Goal: Transaction & Acquisition: Purchase product/service

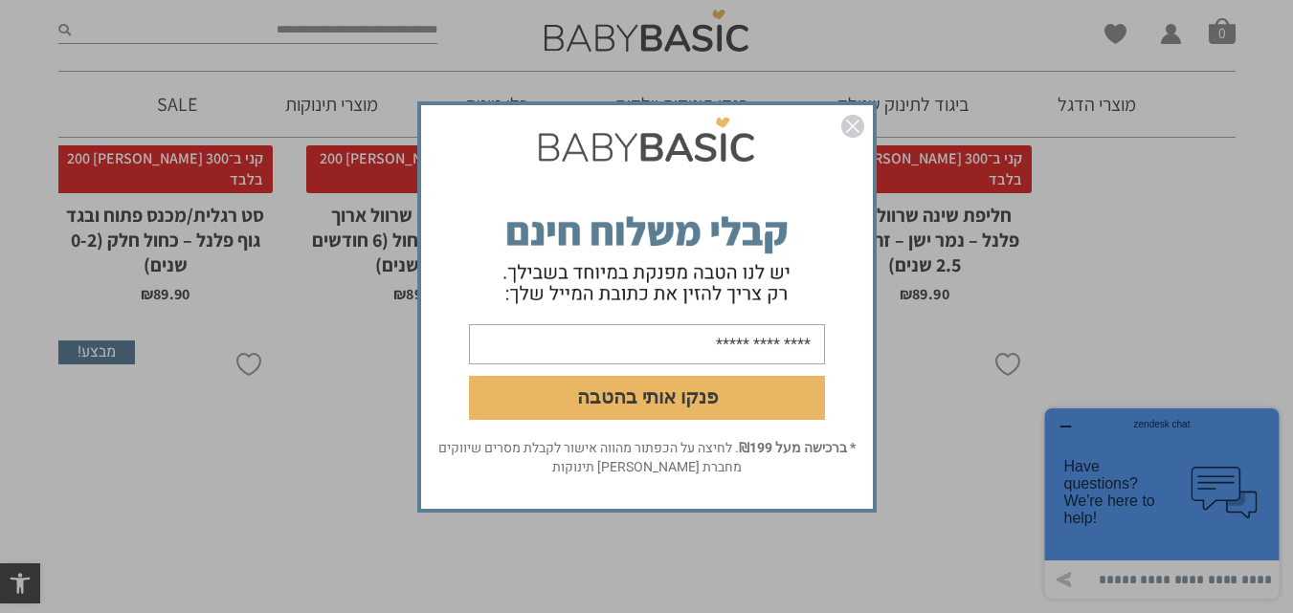
scroll to position [2220, 0]
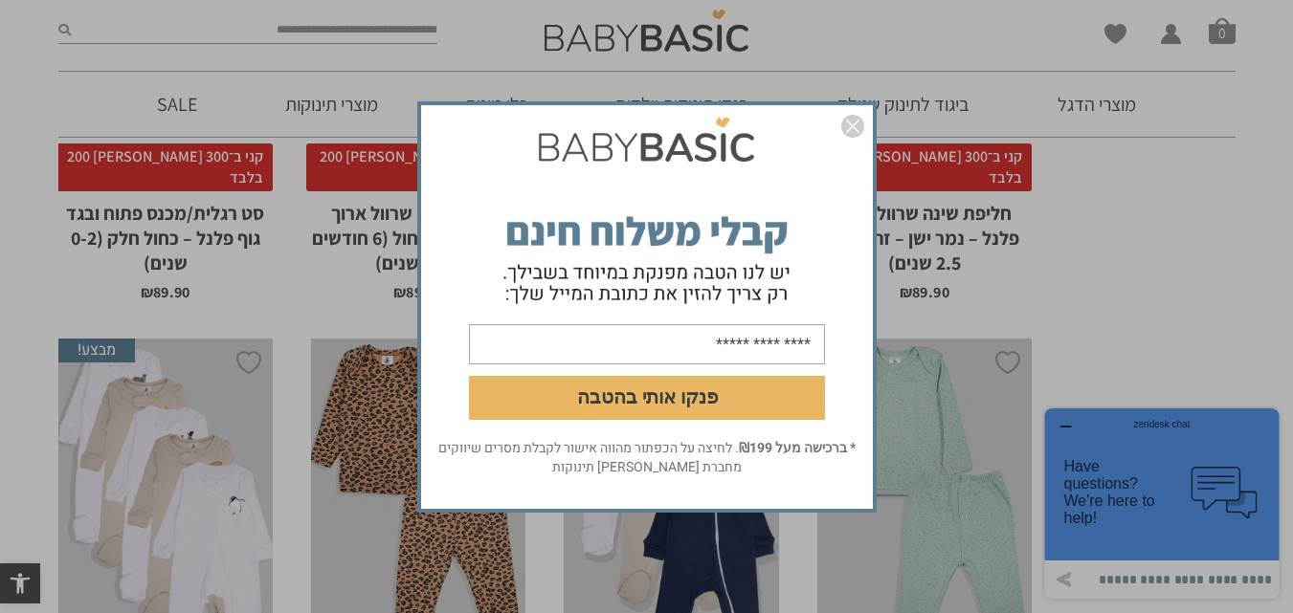
click at [769, 347] on input "email" at bounding box center [647, 343] width 356 height 40
type input "**********"
click at [704, 400] on button "פנקו אותי בהטבה" at bounding box center [647, 397] width 356 height 44
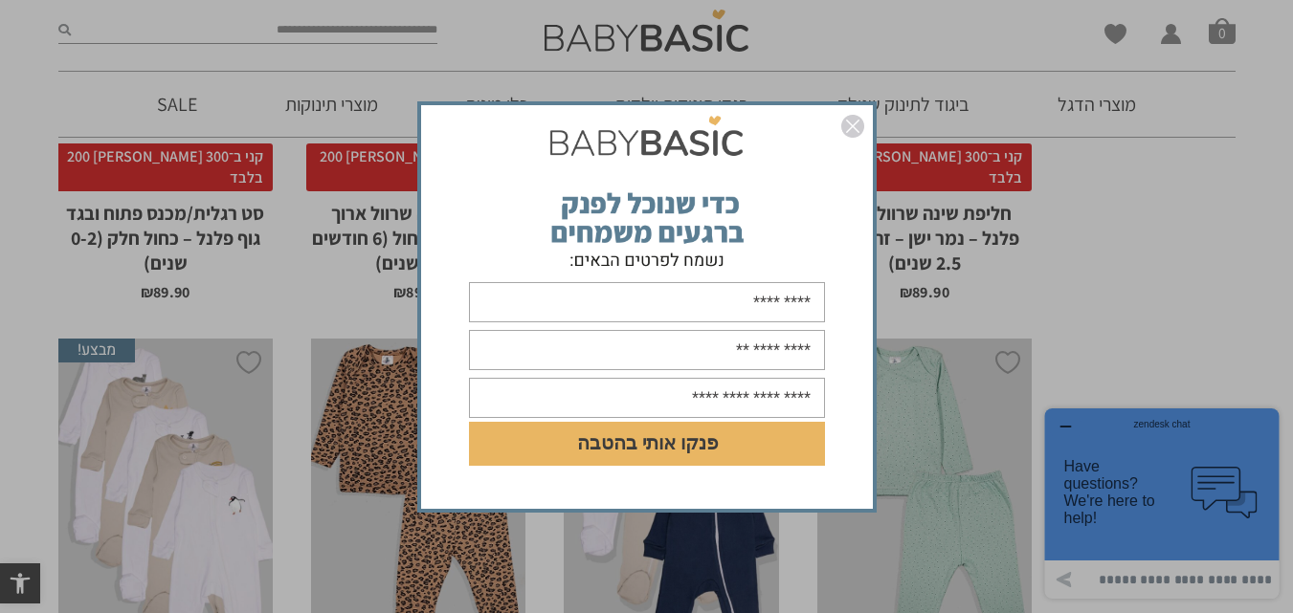
click at [736, 297] on input "text" at bounding box center [647, 302] width 356 height 40
click at [806, 320] on input "text" at bounding box center [647, 302] width 356 height 40
type input "*****"
click at [804, 350] on input "text" at bounding box center [647, 350] width 356 height 40
type input "**********"
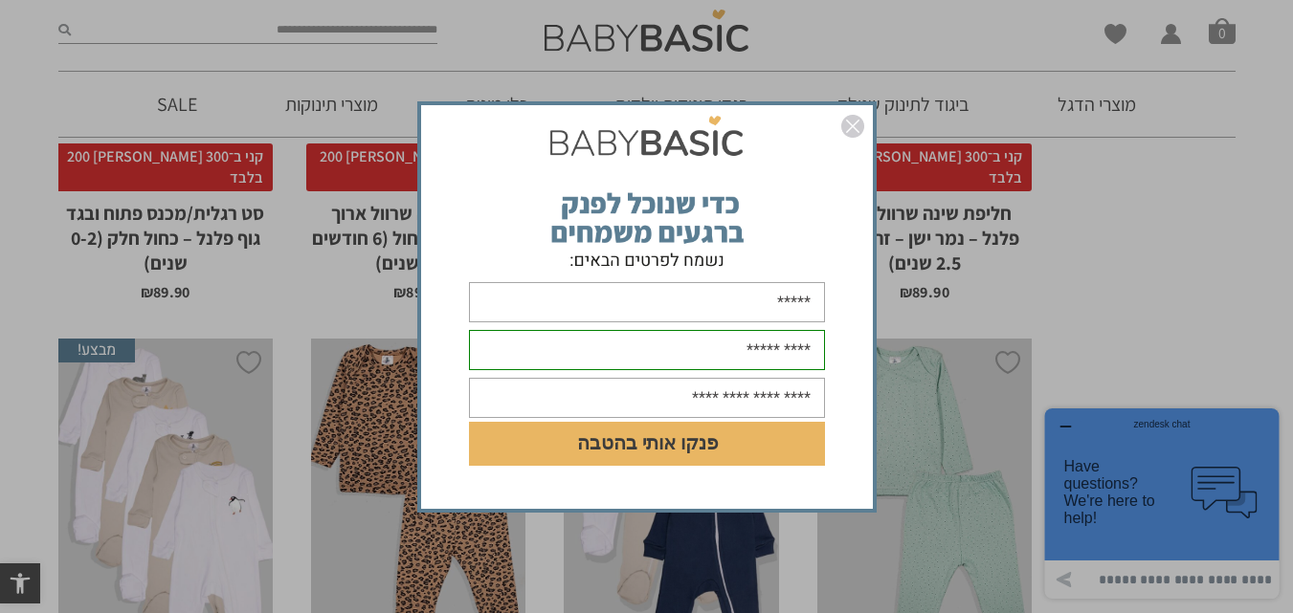
click at [747, 400] on input "text" at bounding box center [647, 398] width 356 height 40
type input "**********"
click at [469, 422] on button "פנקו אותי בהטבה" at bounding box center [647, 444] width 356 height 44
click at [680, 446] on button "פנקו אותי בהטבה" at bounding box center [647, 444] width 356 height 44
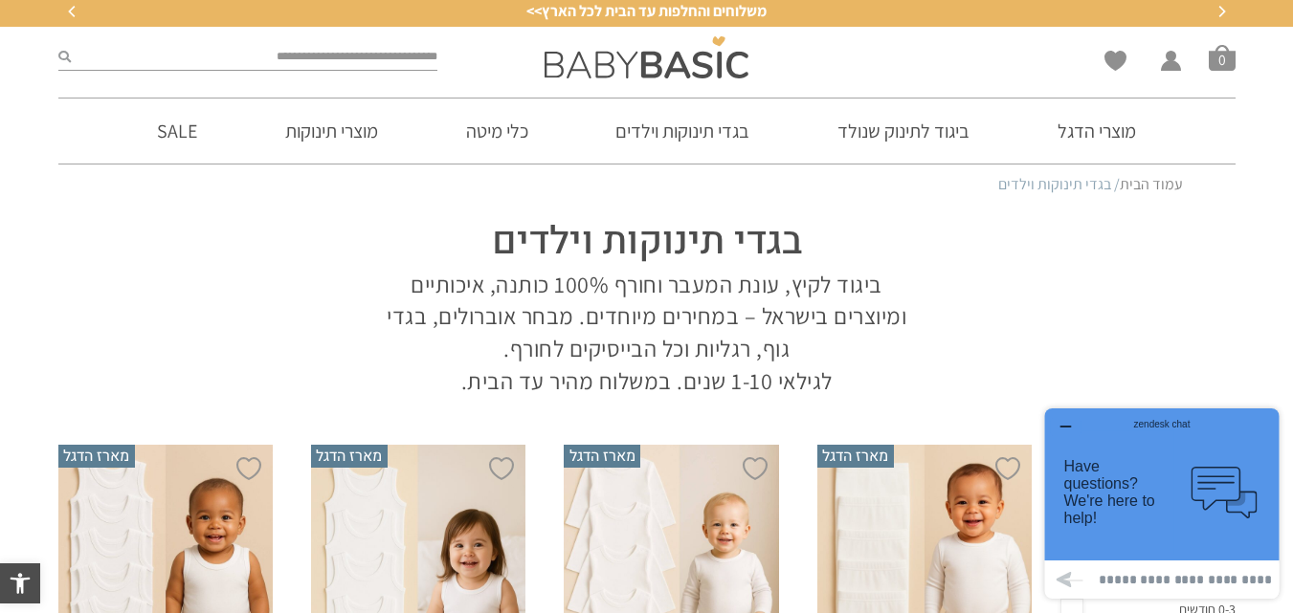
scroll to position [0, 0]
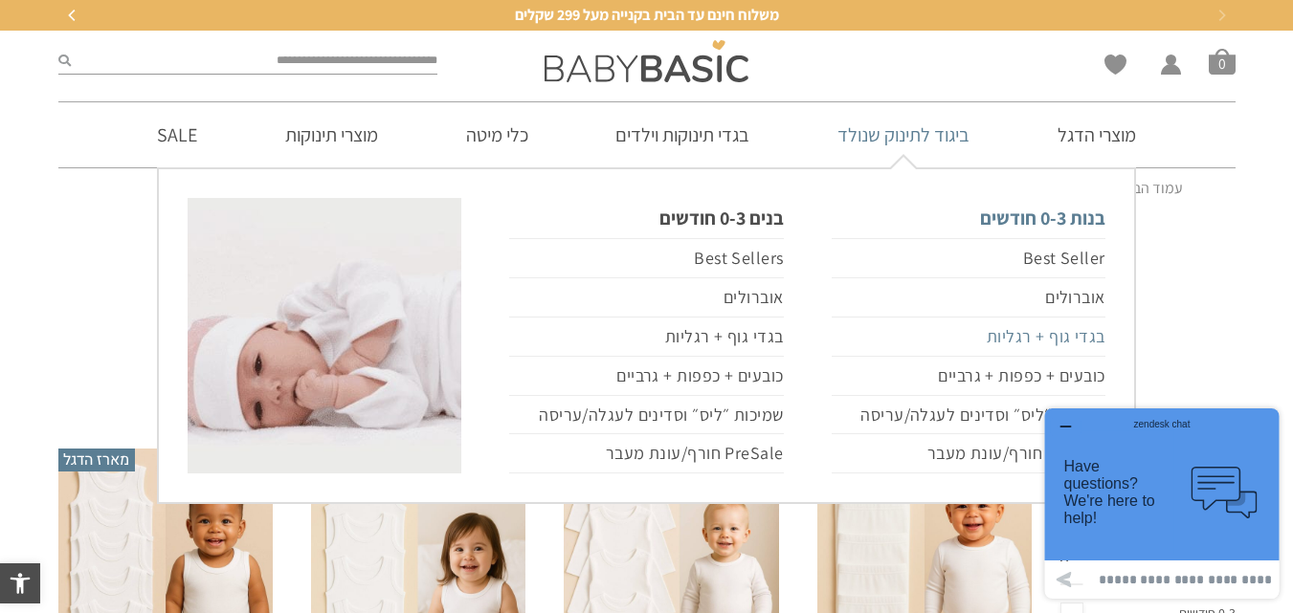
click at [990, 333] on link "בגדי גוף + רגליות" at bounding box center [969, 337] width 274 height 39
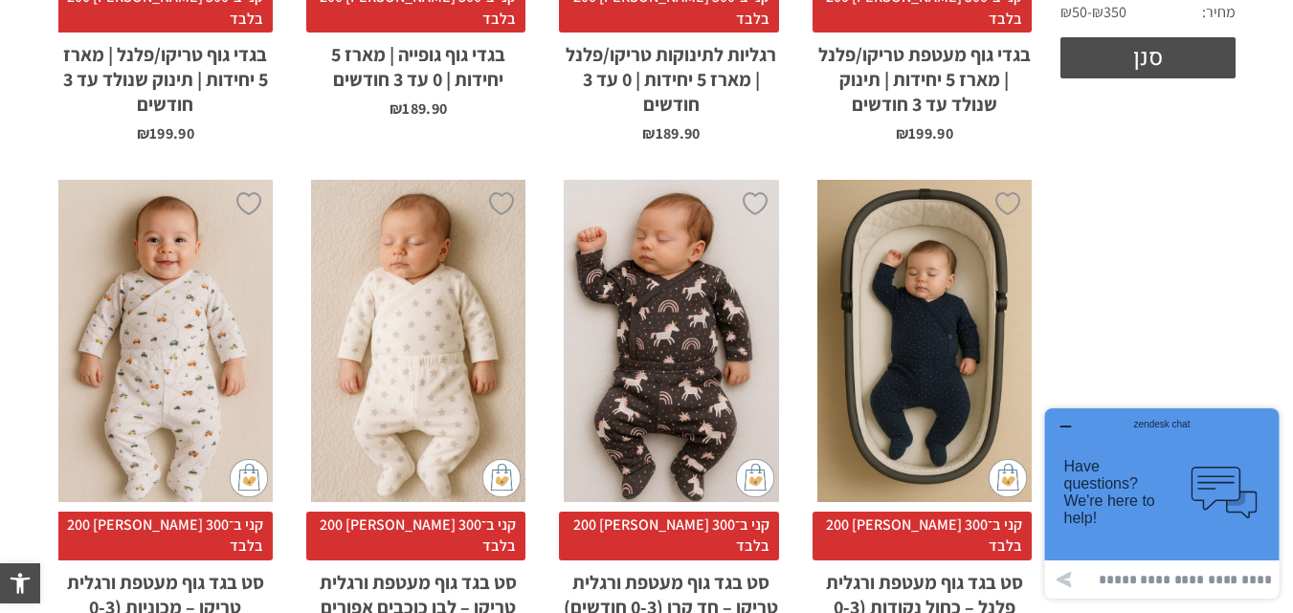
scroll to position [769, 0]
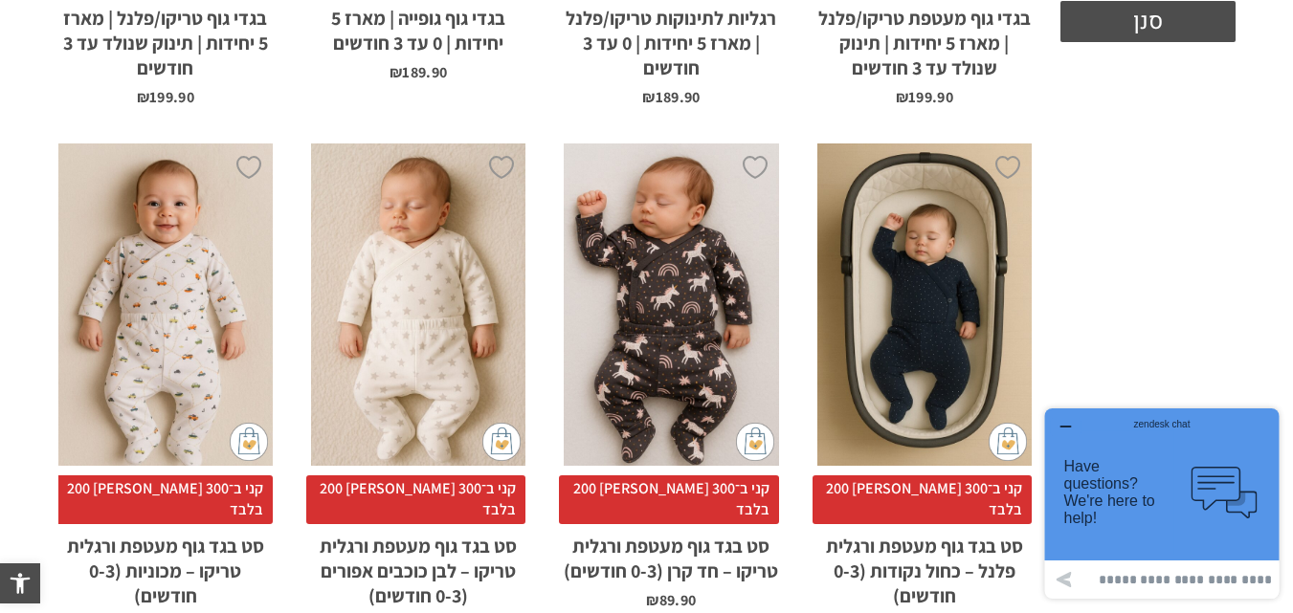
click at [422, 313] on div "x הוספה לסל" at bounding box center [418, 305] width 214 height 323
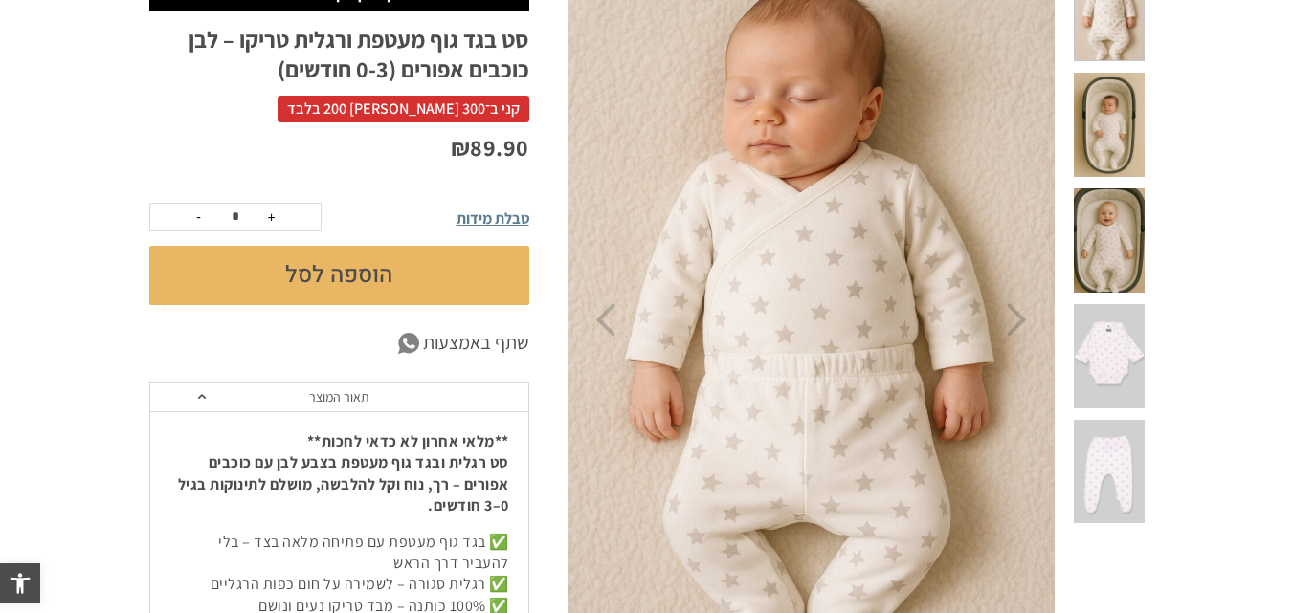
scroll to position [279, 0]
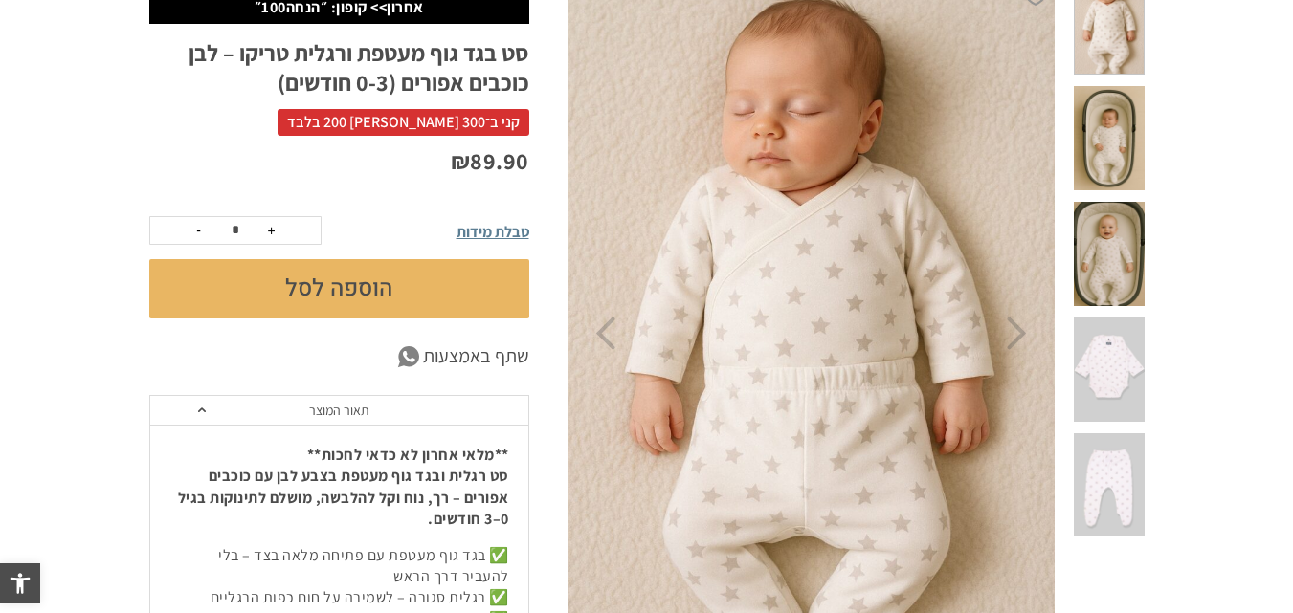
click at [626, 345] on img at bounding box center [812, 334] width 490 height 735
click at [615, 351] on img at bounding box center [812, 334] width 490 height 735
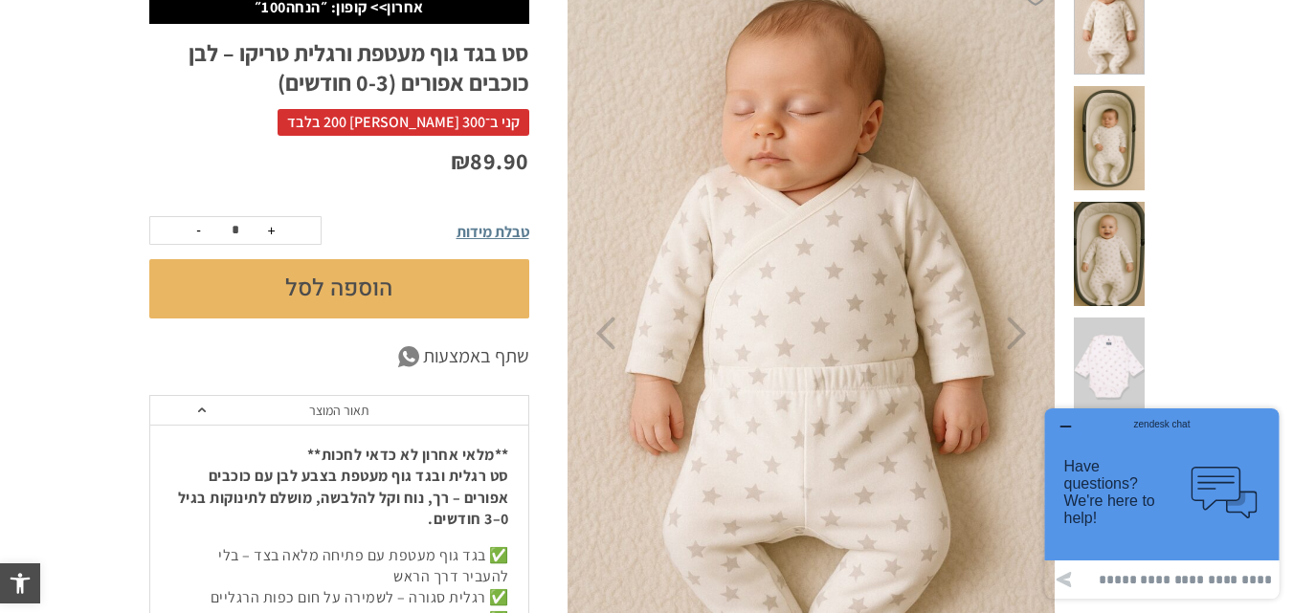
click at [1108, 227] on span at bounding box center [1109, 254] width 70 height 104
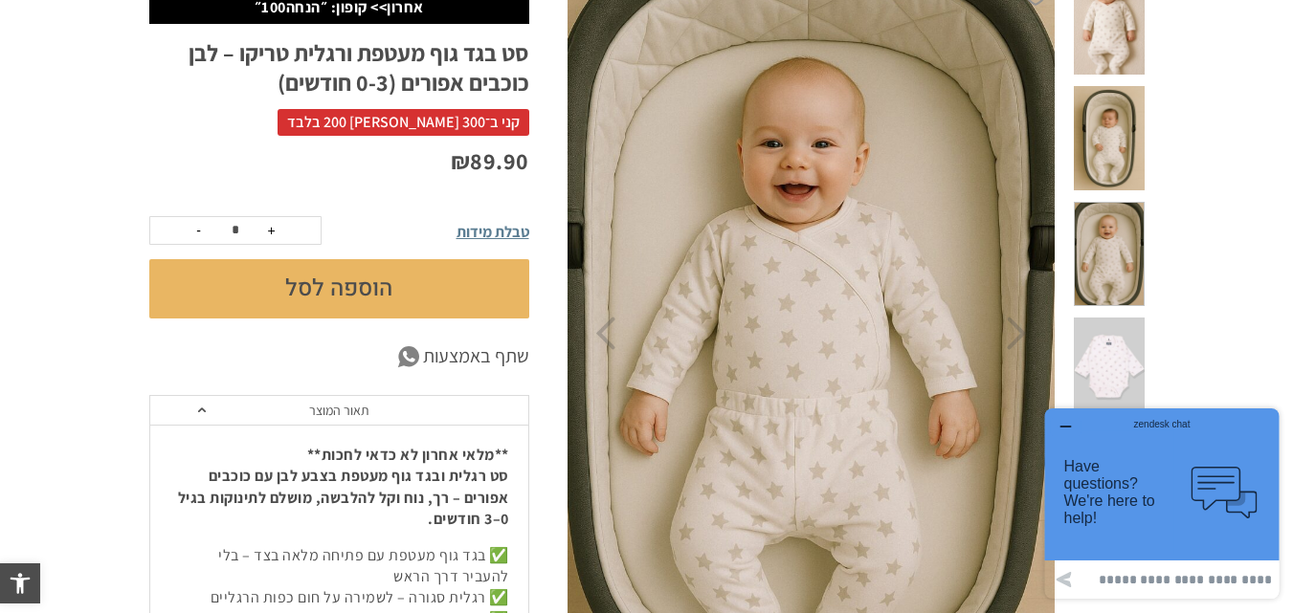
click at [1107, 117] on span at bounding box center [1109, 138] width 70 height 104
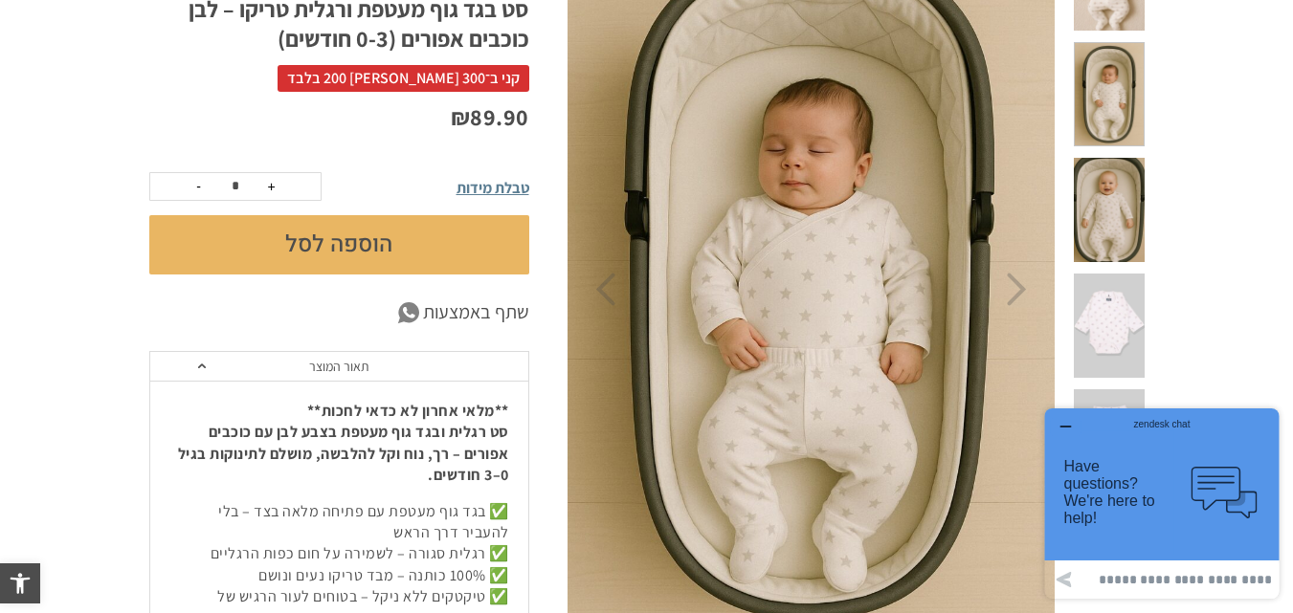
scroll to position [320, 0]
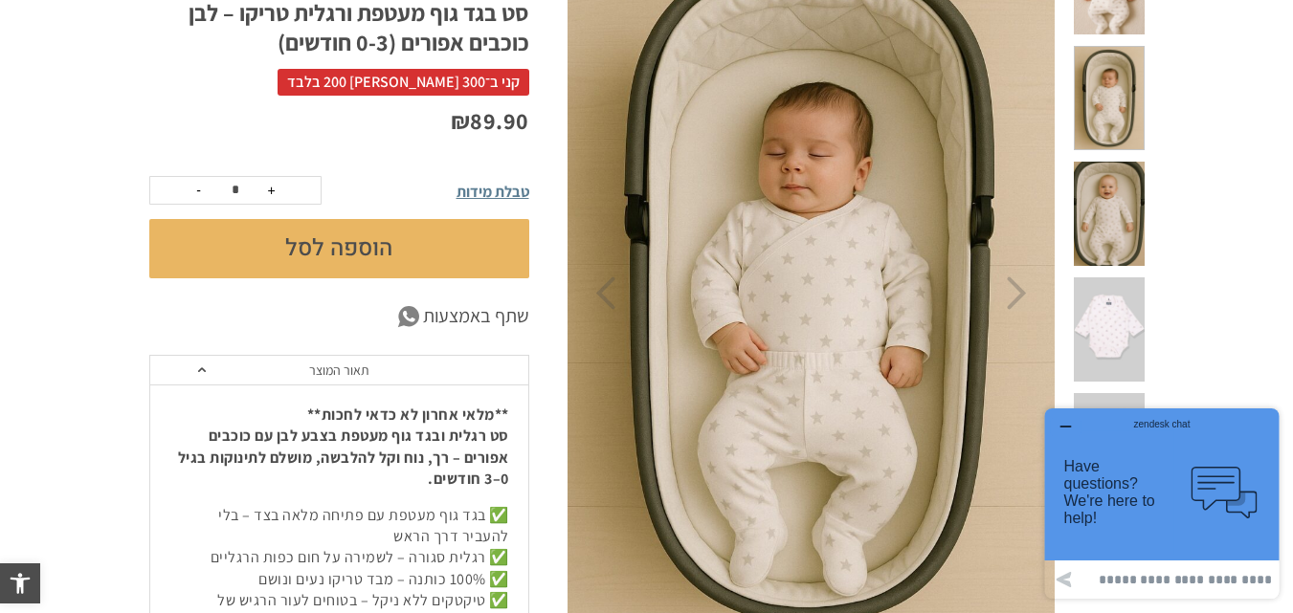
click at [1103, 278] on span at bounding box center [1109, 330] width 70 height 104
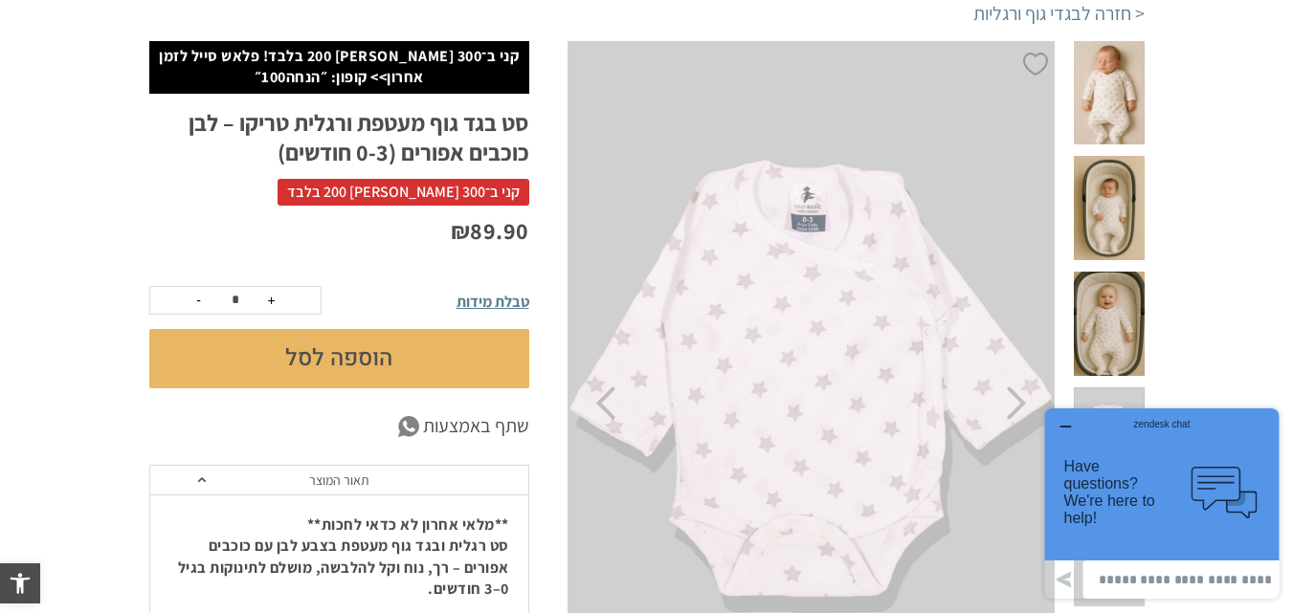
scroll to position [214, 0]
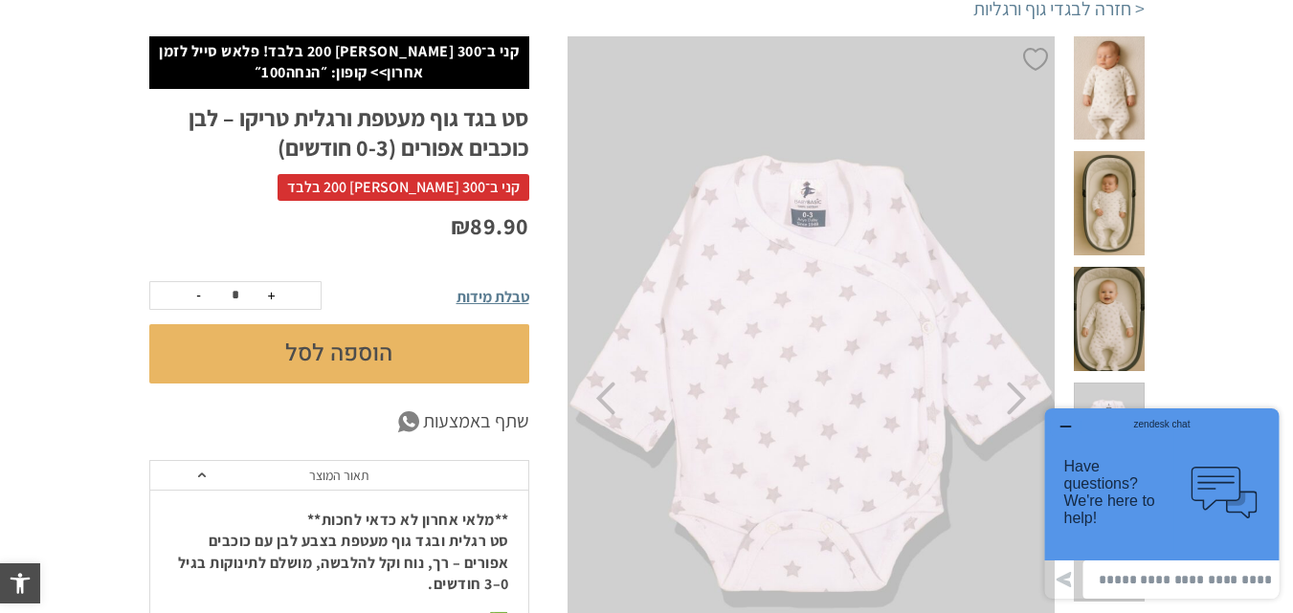
click at [1108, 174] on span at bounding box center [1109, 203] width 70 height 104
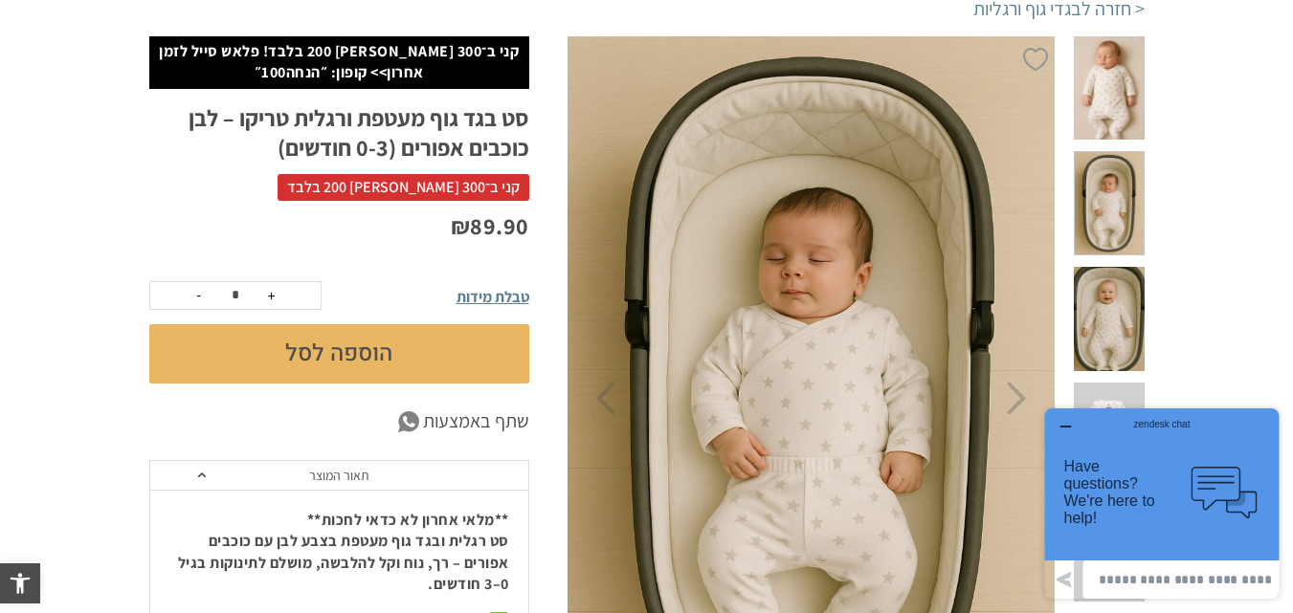
click at [1115, 100] on span at bounding box center [1109, 88] width 70 height 104
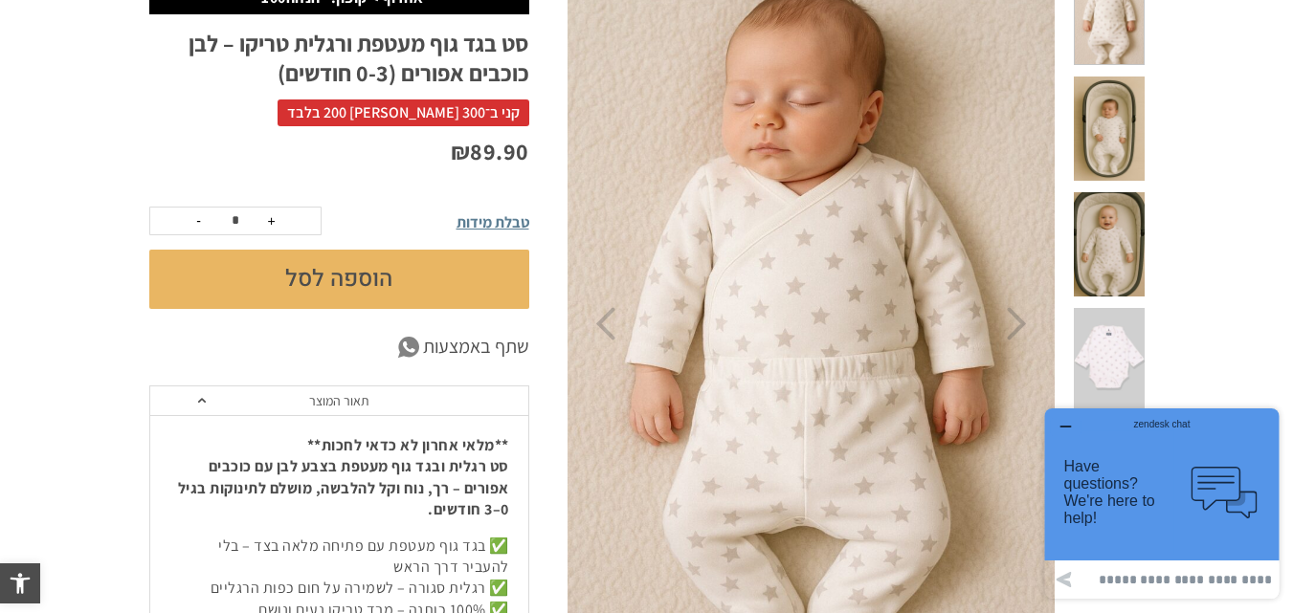
scroll to position [201, 0]
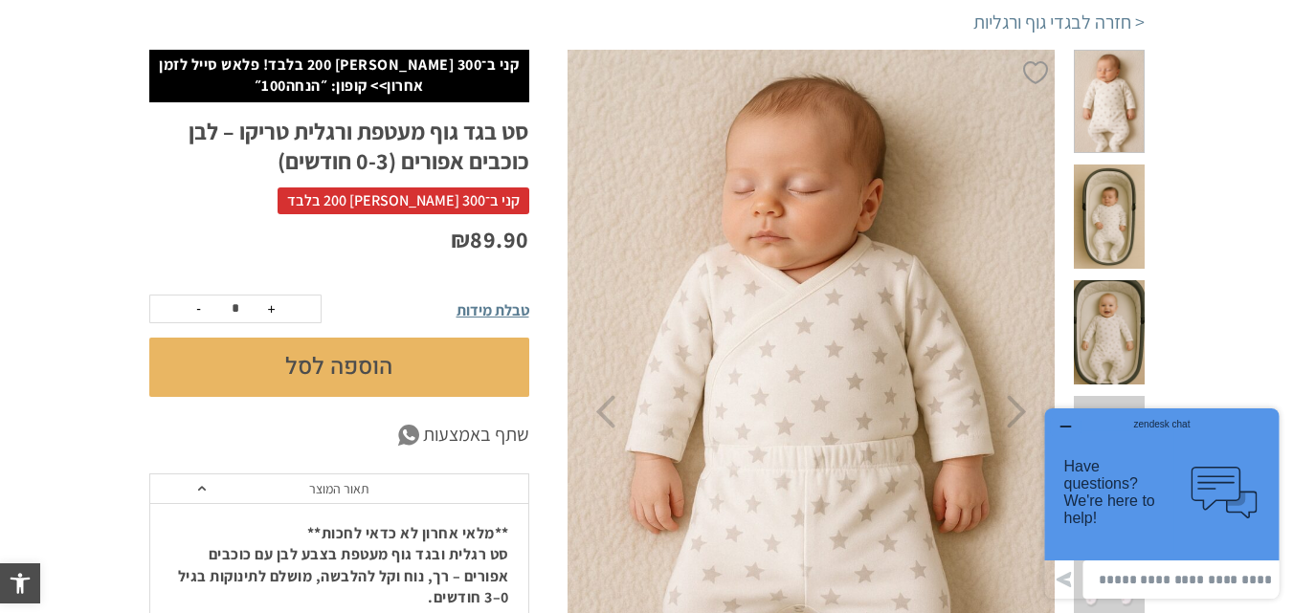
click at [860, 387] on img at bounding box center [812, 412] width 490 height 735
click at [1022, 422] on icon "Next" at bounding box center [1017, 411] width 20 height 33
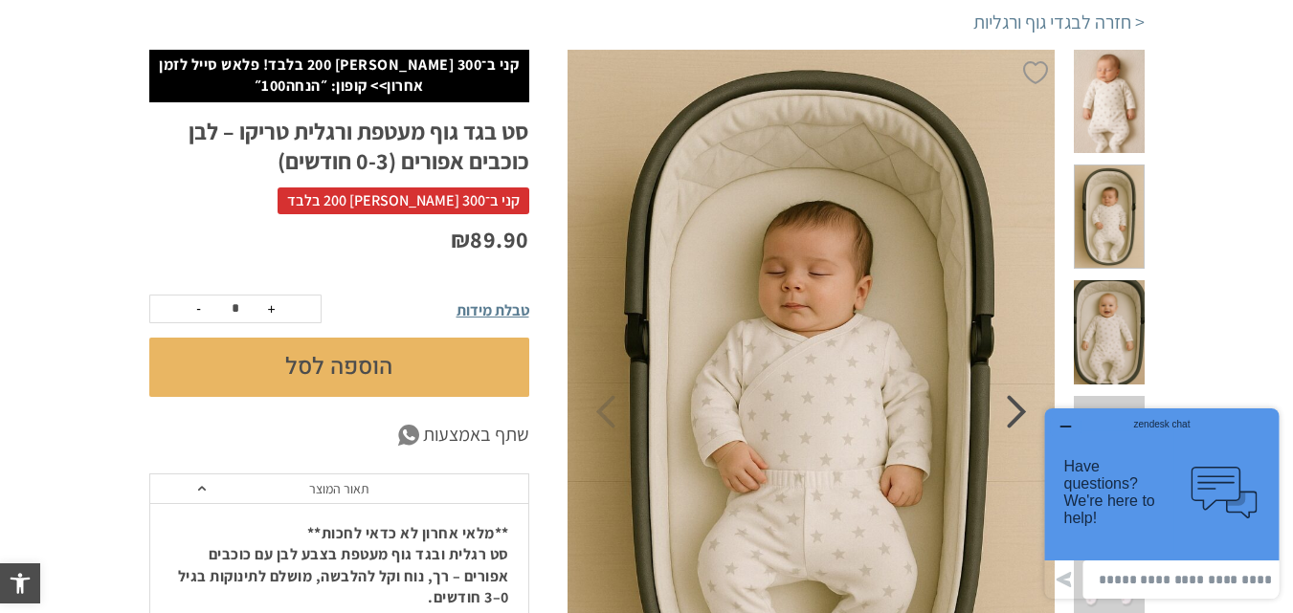
click at [1022, 422] on icon "Next" at bounding box center [1017, 411] width 20 height 33
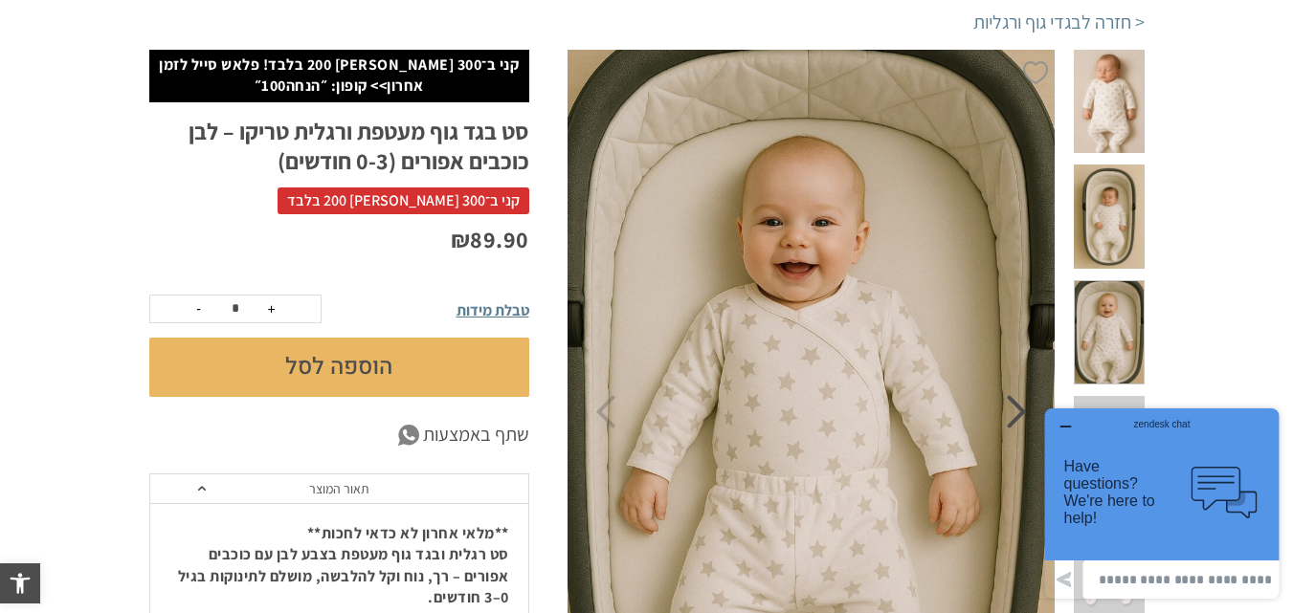
click at [1022, 422] on icon "Next" at bounding box center [1017, 411] width 20 height 33
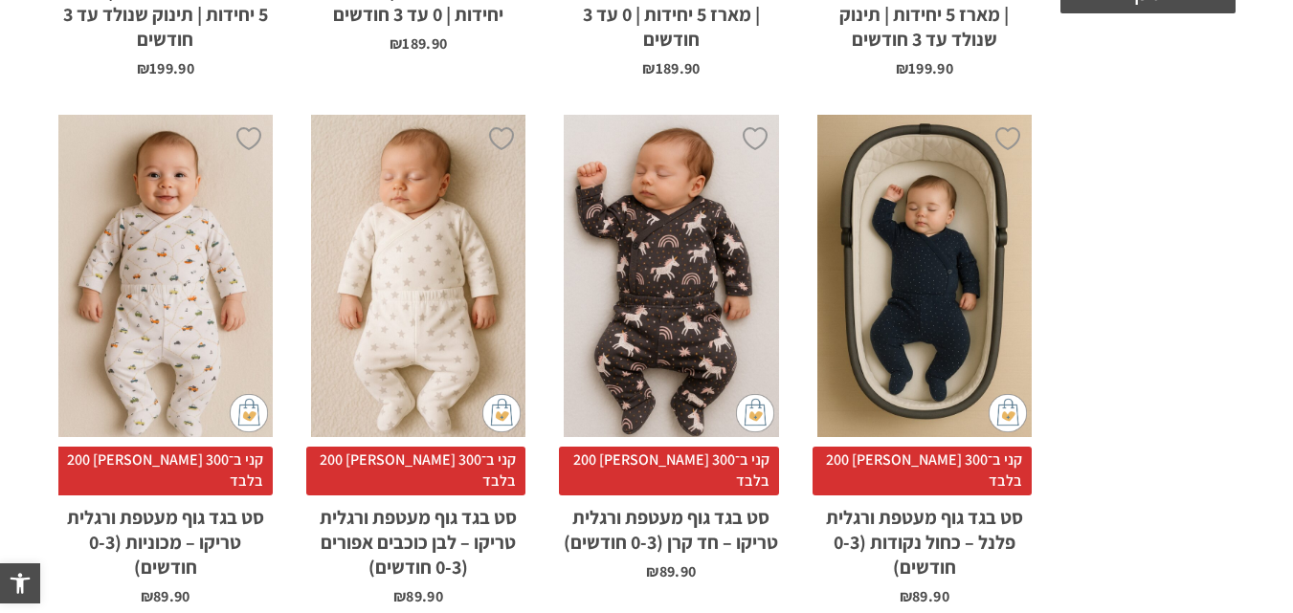
click at [721, 222] on div "x הוספה לסל" at bounding box center [671, 276] width 214 height 323
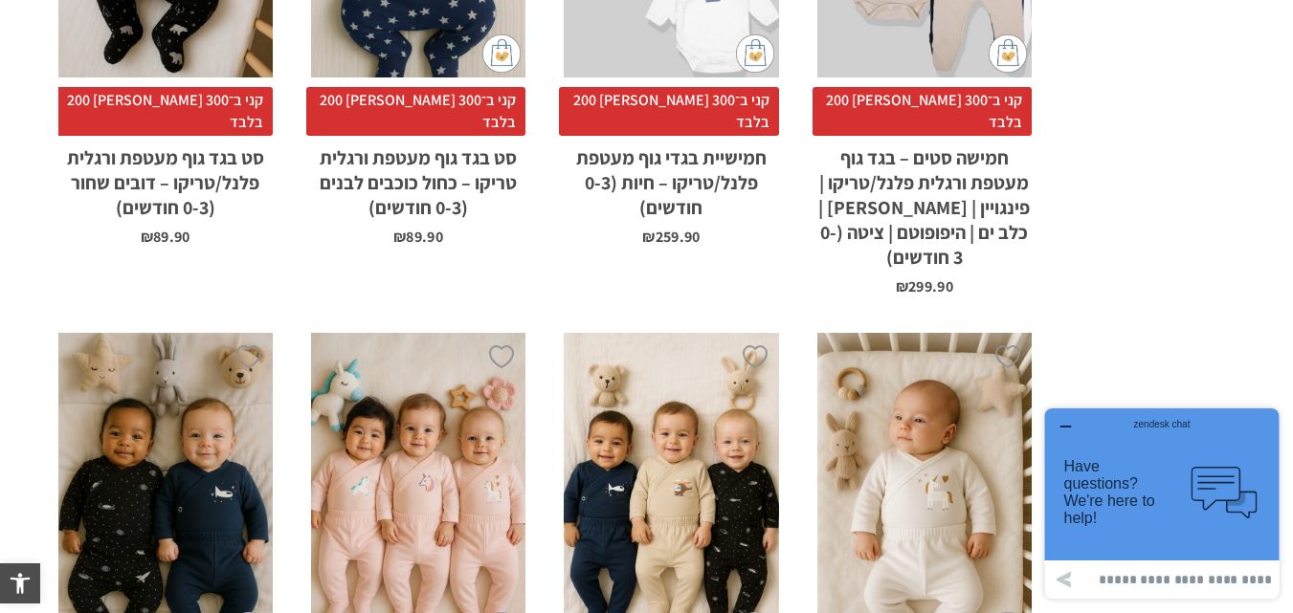
scroll to position [2359, 0]
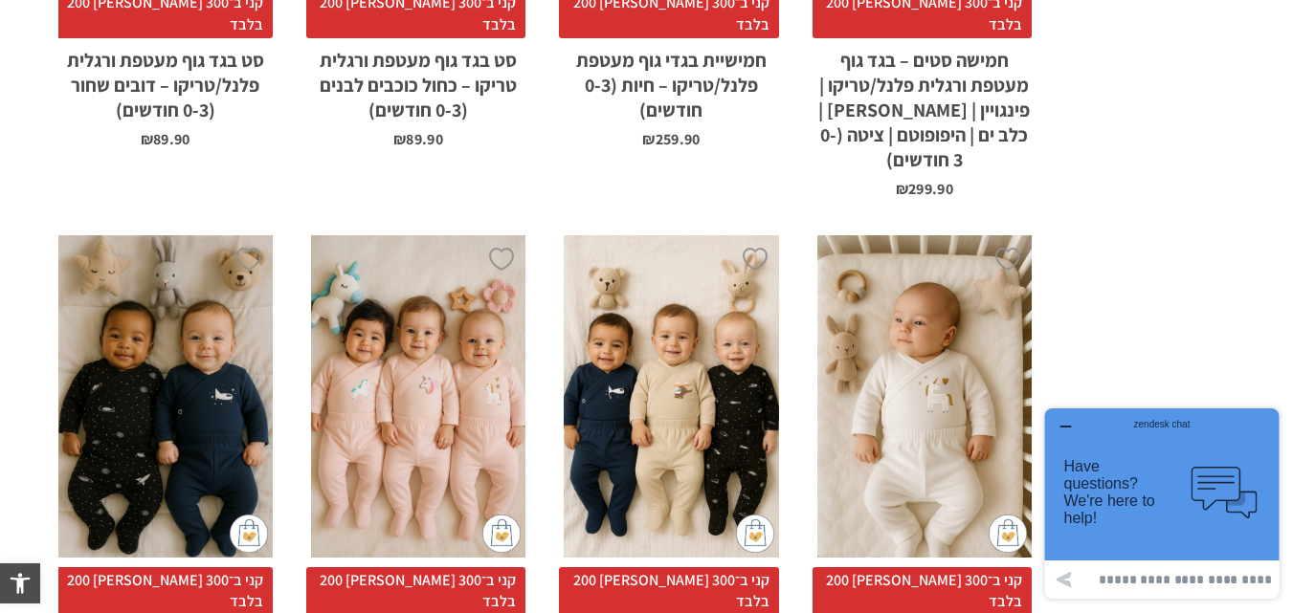
click at [449, 305] on div "x בחירת סוג בד טריקו (עונת מעבר/קיץ) פלנל (חורף)" at bounding box center [418, 396] width 214 height 323
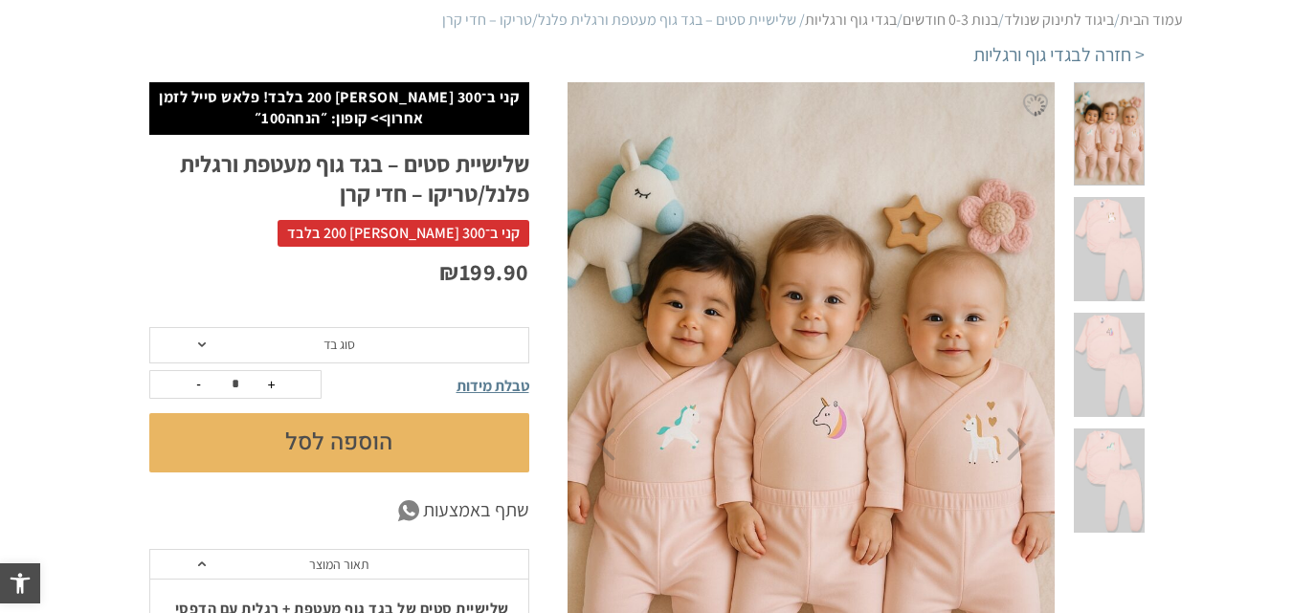
scroll to position [219, 0]
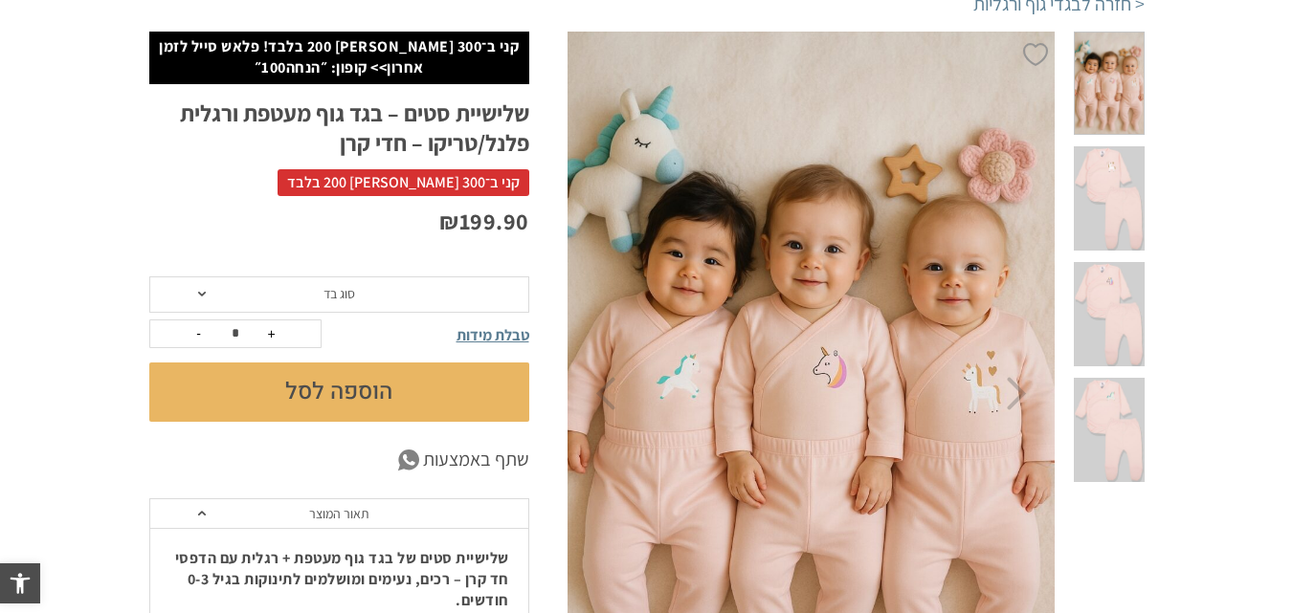
click at [1115, 378] on span at bounding box center [1109, 430] width 70 height 104
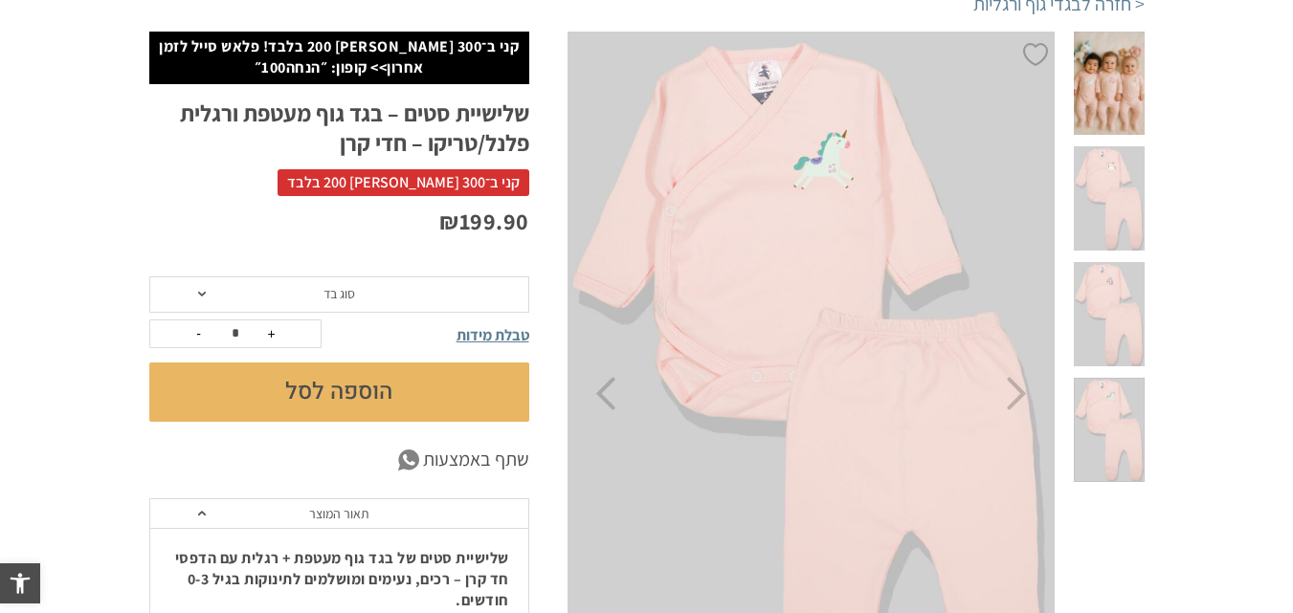
click at [1084, 266] on div at bounding box center [1109, 394] width 102 height 724
click at [1119, 262] on span at bounding box center [1109, 314] width 70 height 104
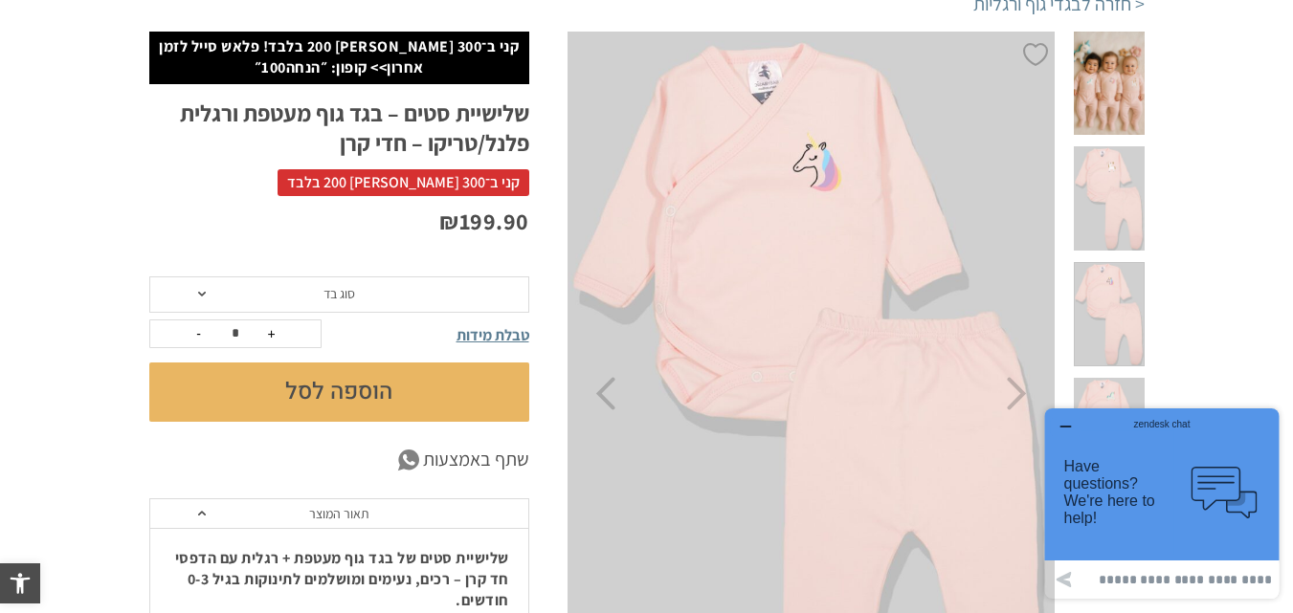
click at [1114, 174] on span at bounding box center [1109, 198] width 70 height 104
click at [360, 282] on span "סוג בד" at bounding box center [339, 295] width 380 height 36
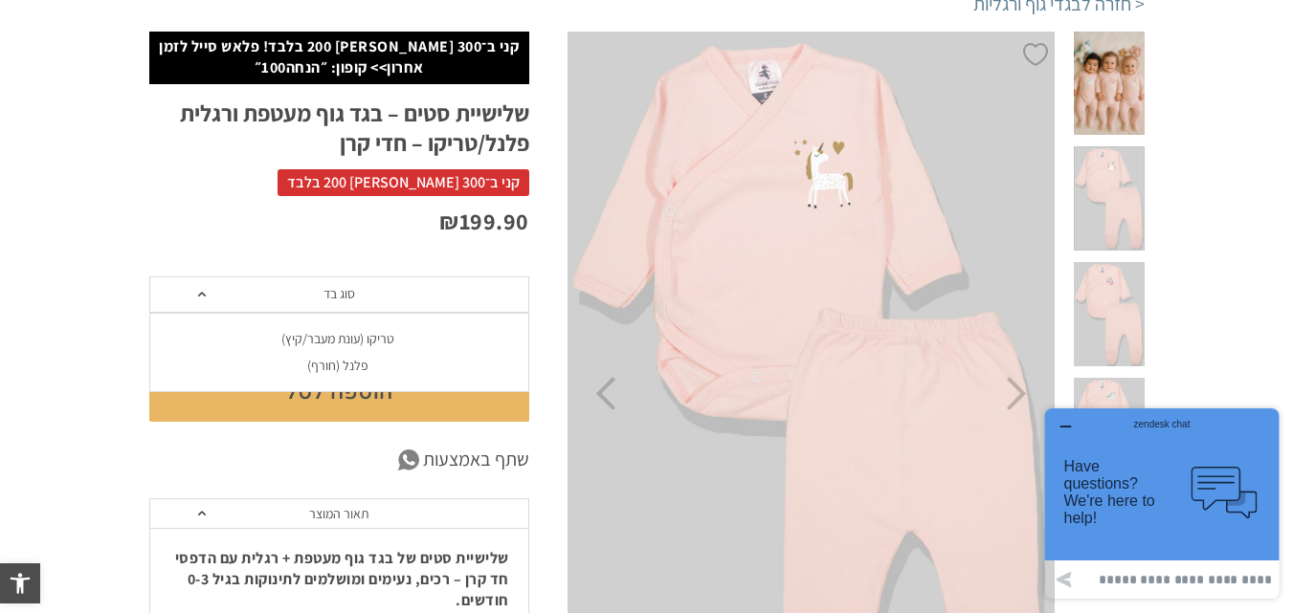
click at [401, 335] on div "טריקו (עונת מעבר/קיץ)" at bounding box center [338, 339] width 380 height 16
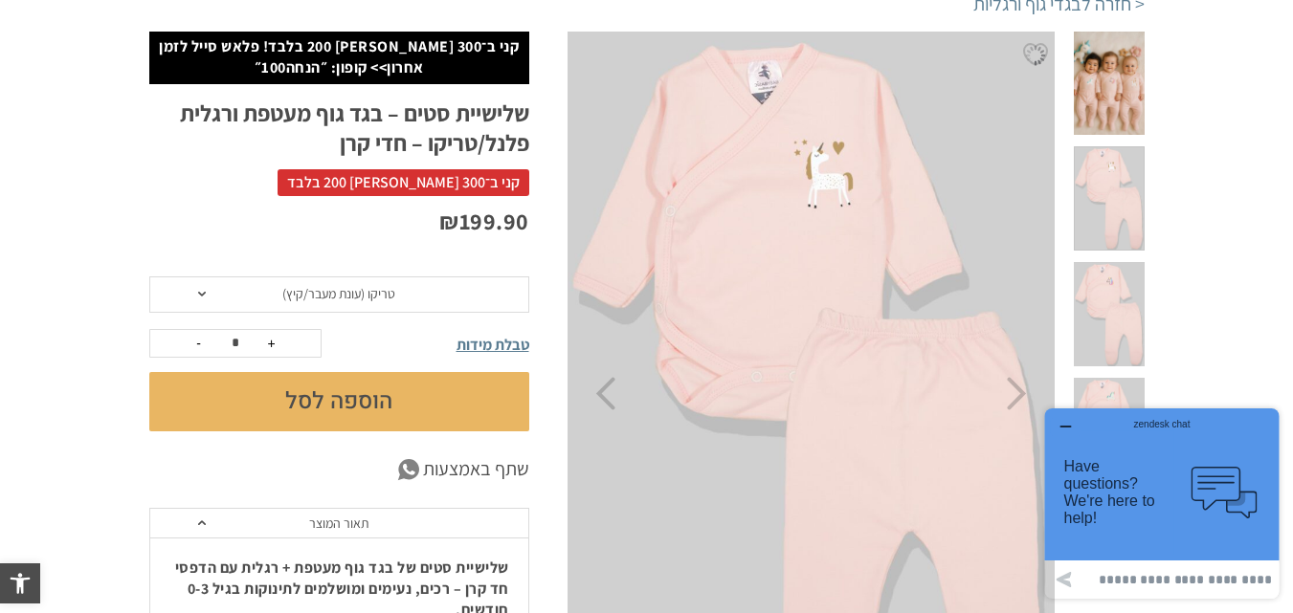
click at [1126, 179] on span at bounding box center [1109, 198] width 70 height 104
click at [1100, 262] on span at bounding box center [1109, 314] width 70 height 104
click at [1126, 378] on span at bounding box center [1109, 430] width 70 height 104
click at [1114, 78] on span at bounding box center [1109, 84] width 70 height 104
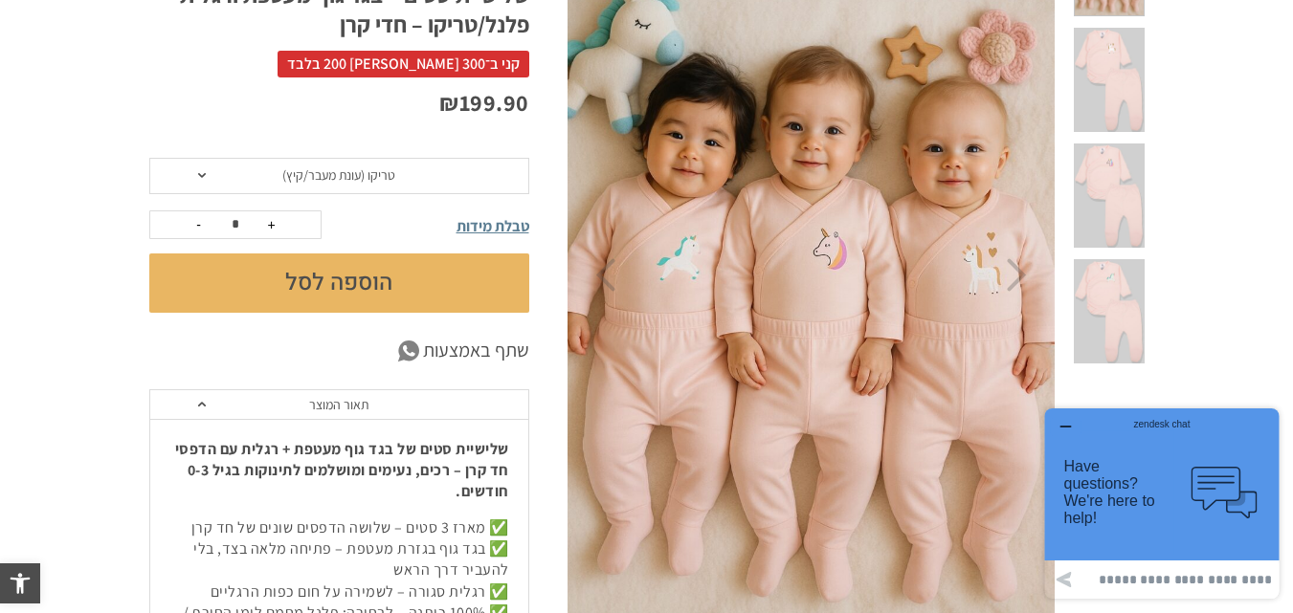
scroll to position [334, 0]
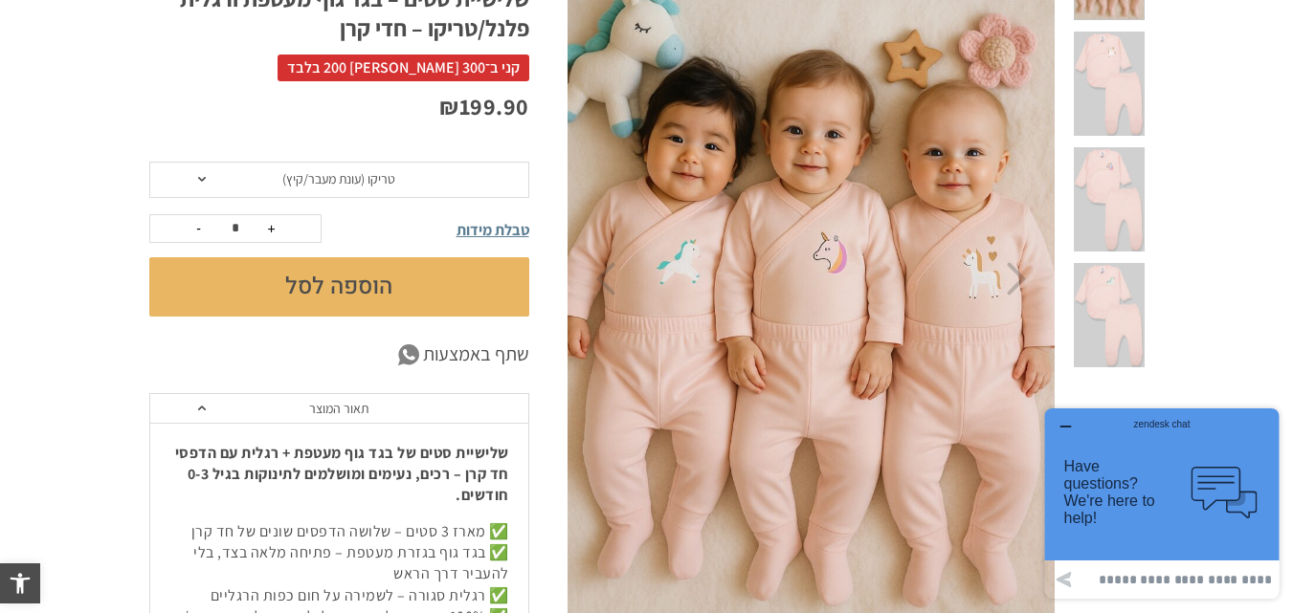
click at [817, 296] on img at bounding box center [812, 279] width 490 height 735
click at [822, 278] on img at bounding box center [812, 279] width 490 height 735
click at [1014, 293] on icon "Next" at bounding box center [1017, 278] width 20 height 33
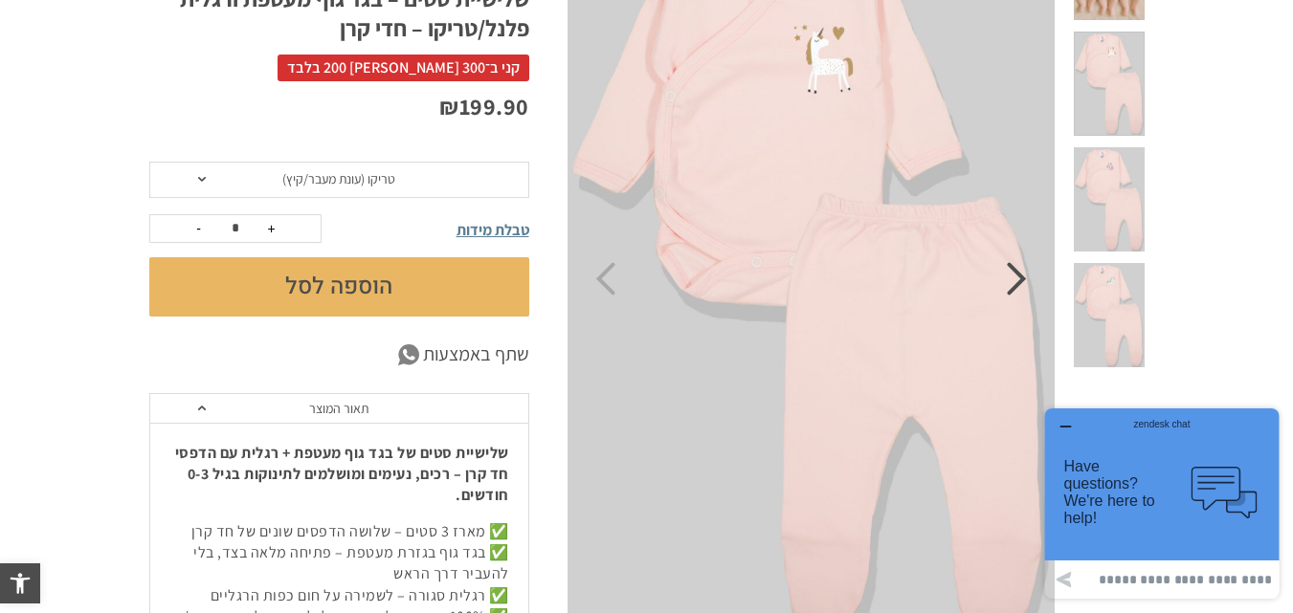
click at [1014, 289] on icon "Next" at bounding box center [1017, 278] width 20 height 33
click at [276, 556] on p "✅ מארז 3 סטים – שלושה הדפסים שונים של חד קרן ✅ בגד גוף בגזרת מעטפת – פתיחה מלאה…" at bounding box center [339, 618] width 340 height 193
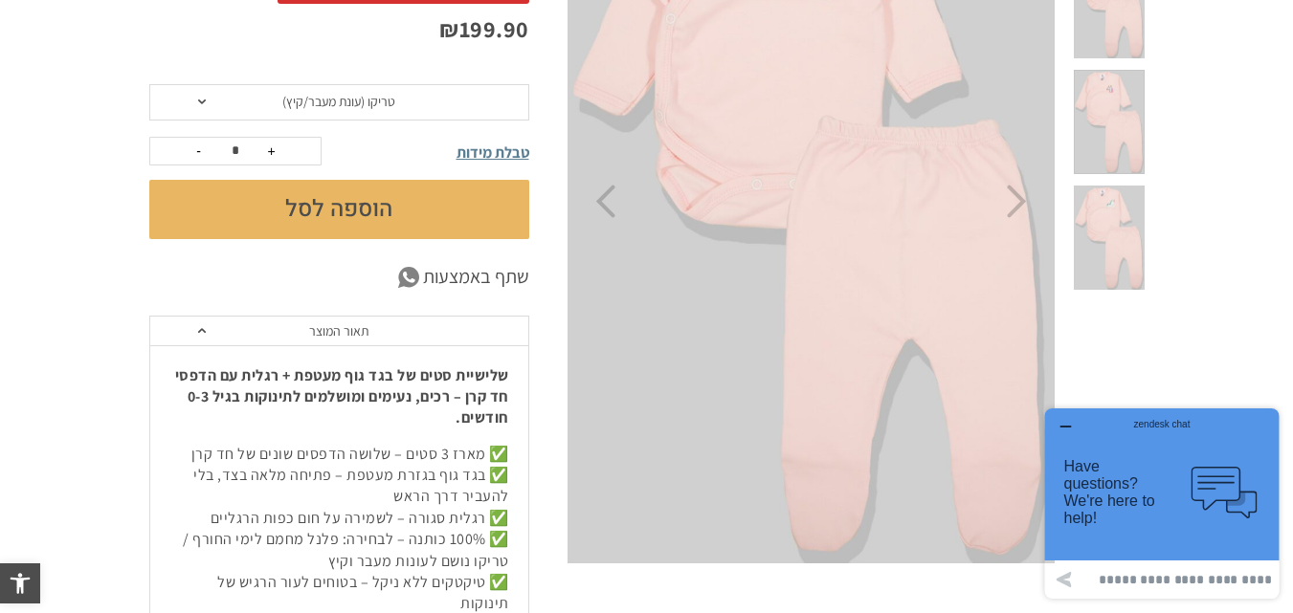
scroll to position [411, 0]
click at [413, 284] on icon at bounding box center [407, 278] width 21 height 21
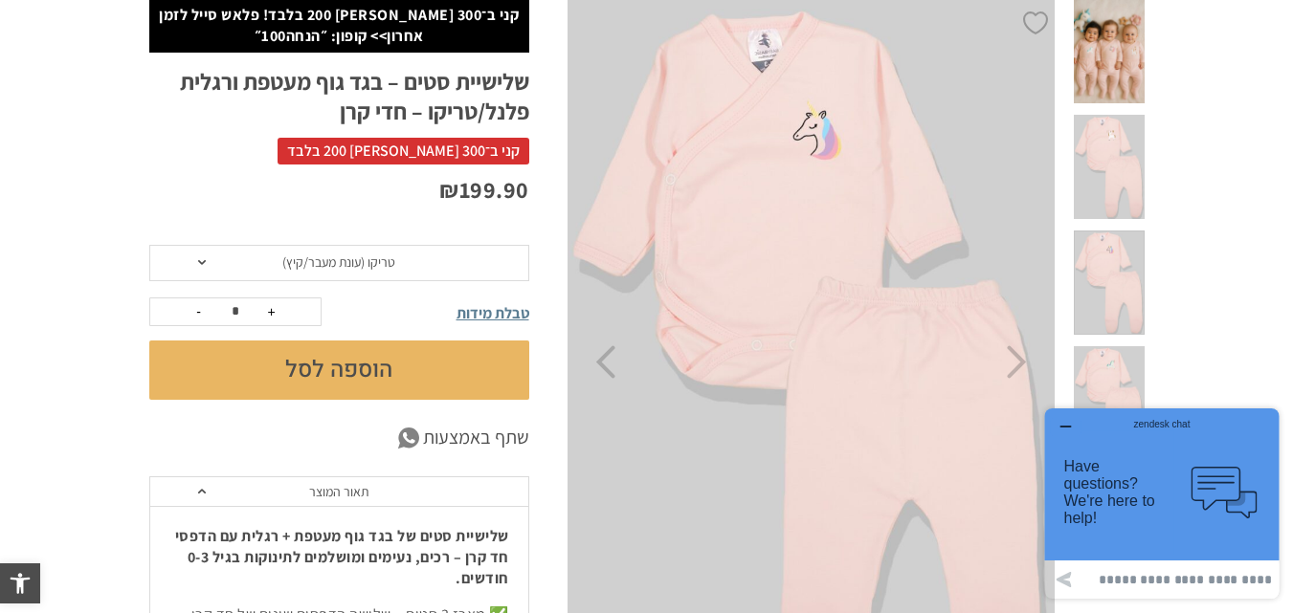
scroll to position [241, 0]
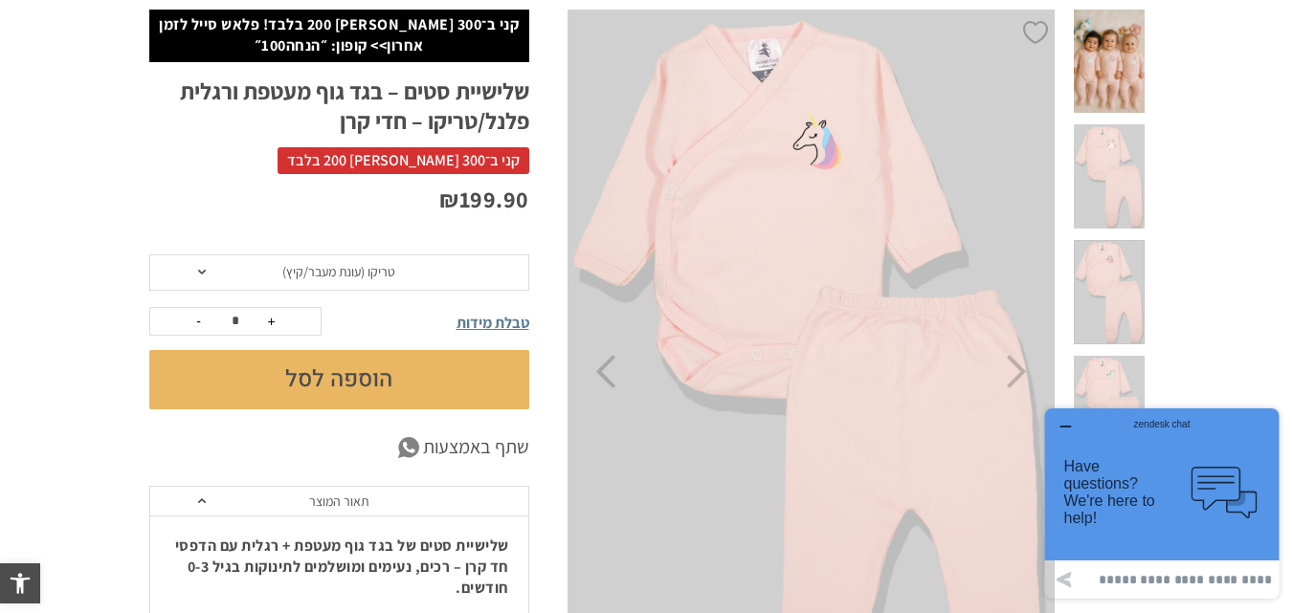
click at [1108, 144] on span at bounding box center [1109, 176] width 70 height 104
click at [1111, 240] on span at bounding box center [1109, 292] width 70 height 104
click at [476, 319] on span "טבלת מידות" at bounding box center [493, 323] width 73 height 20
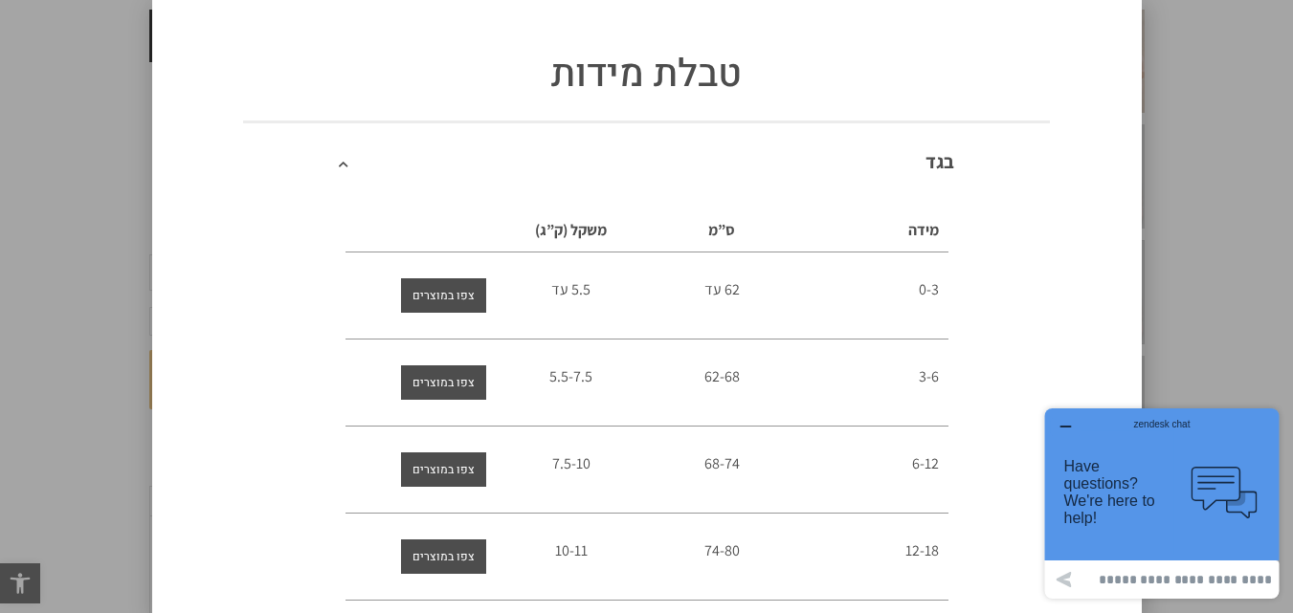
click at [1185, 159] on div "טבלת מידות בגד מידה ס”מ משקל (ק”ג) 0-3 62 עד 5.5 עד 3-6 62-68 5.5-7.5 6-12" at bounding box center [646, 306] width 1293 height 613
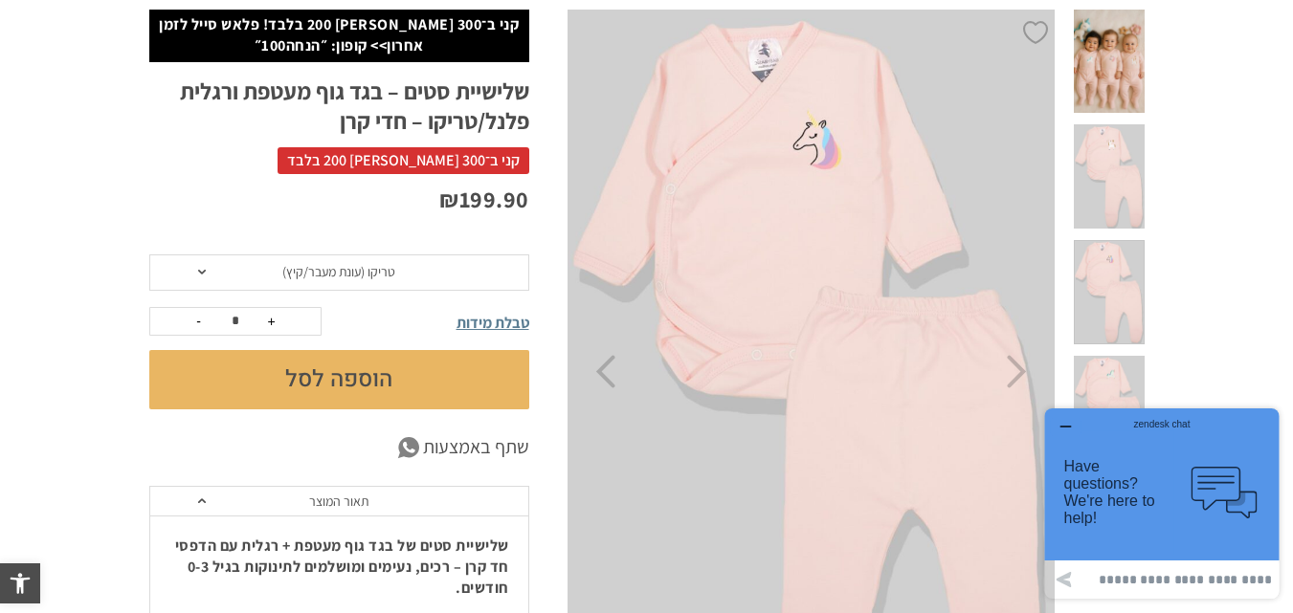
click at [470, 381] on button "הוספה לסל" at bounding box center [339, 379] width 380 height 59
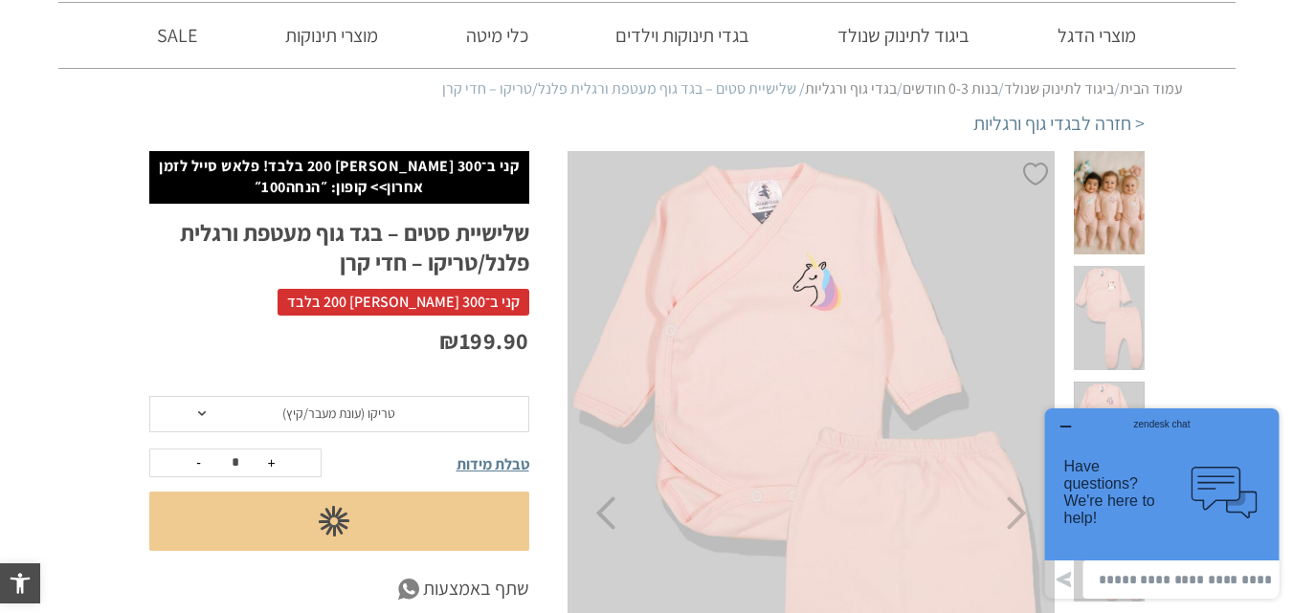
scroll to position [72, 0]
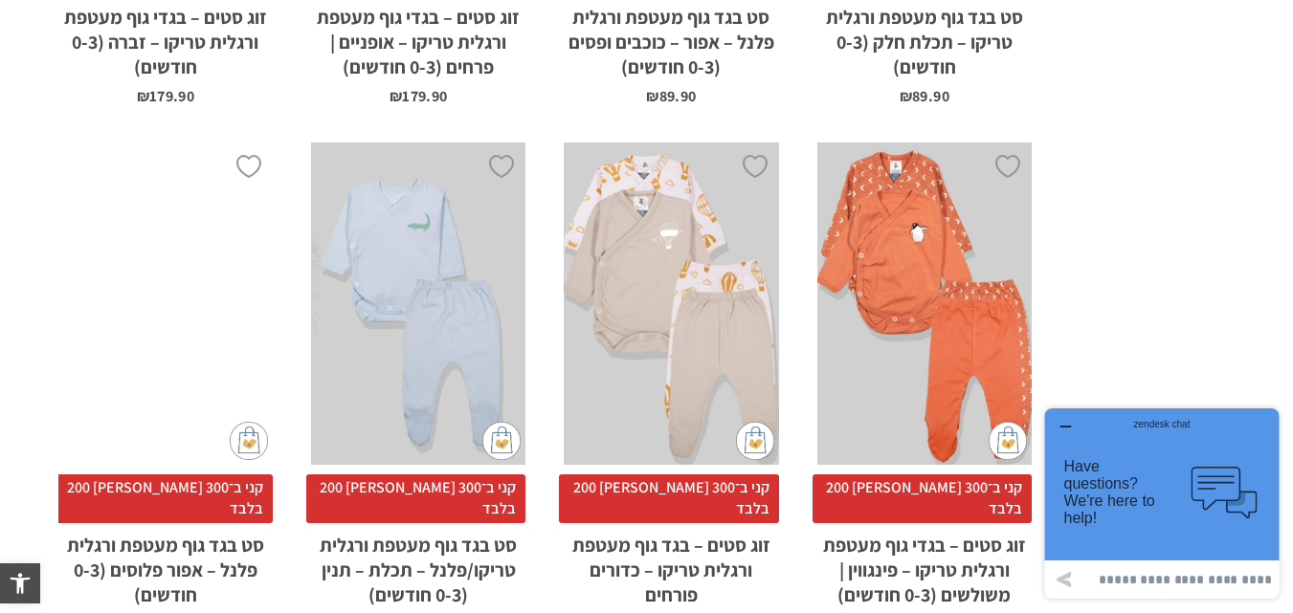
scroll to position [6269, 0]
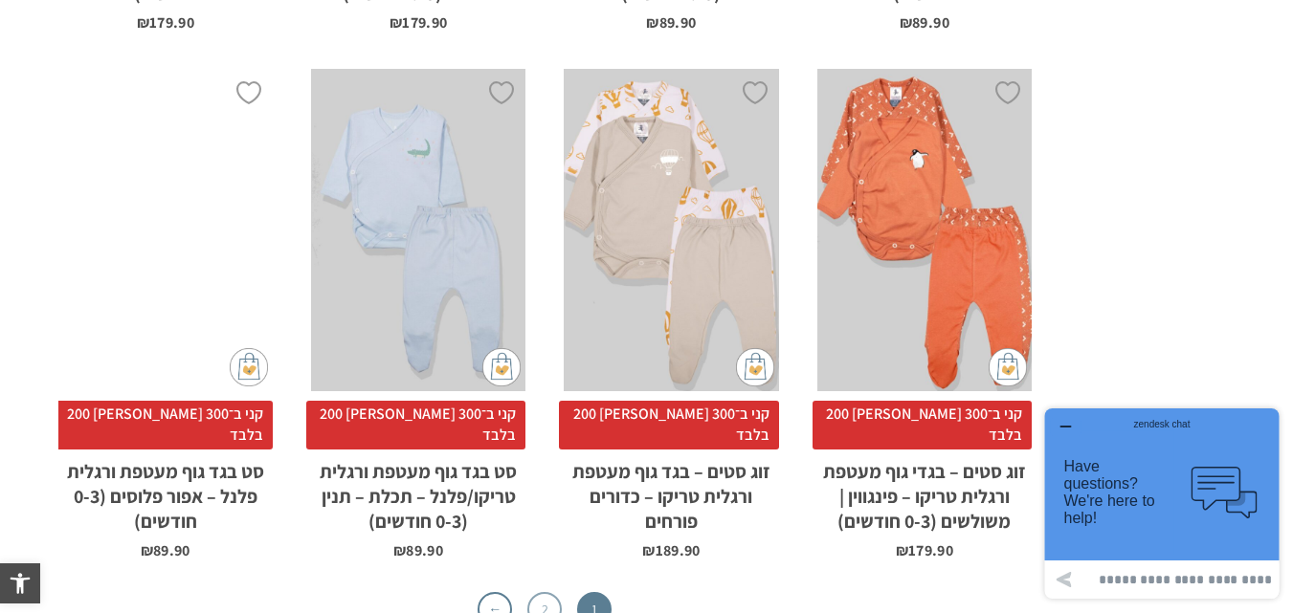
click at [535, 592] on link "2" at bounding box center [544, 609] width 34 height 34
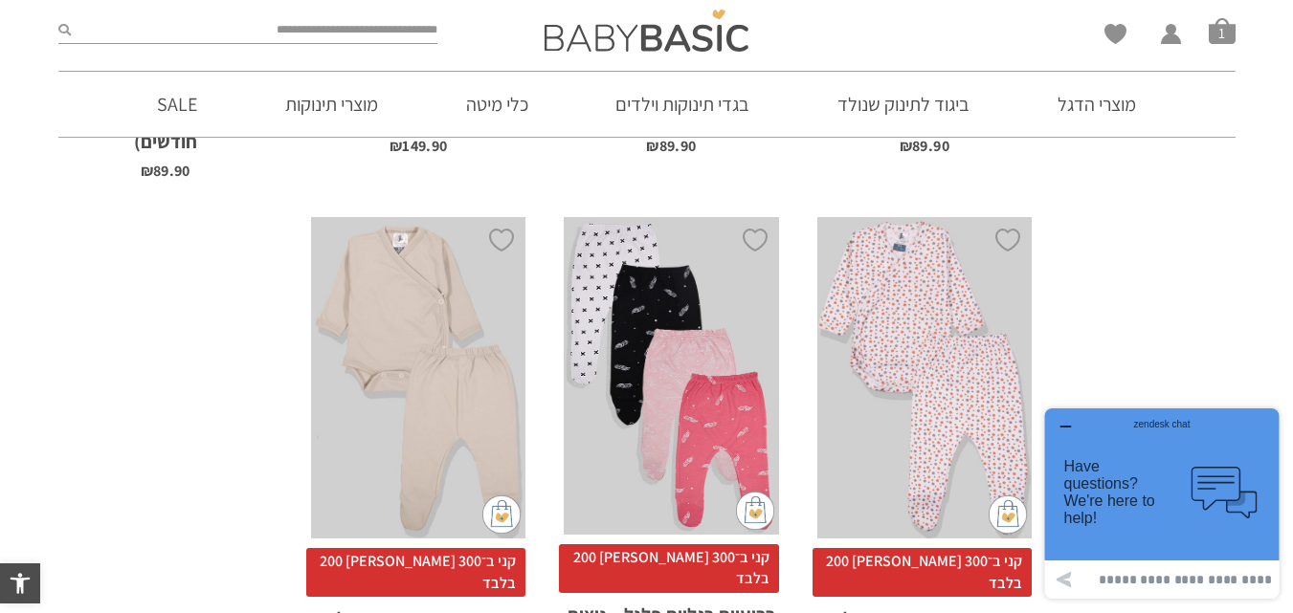
scroll to position [1707, 0]
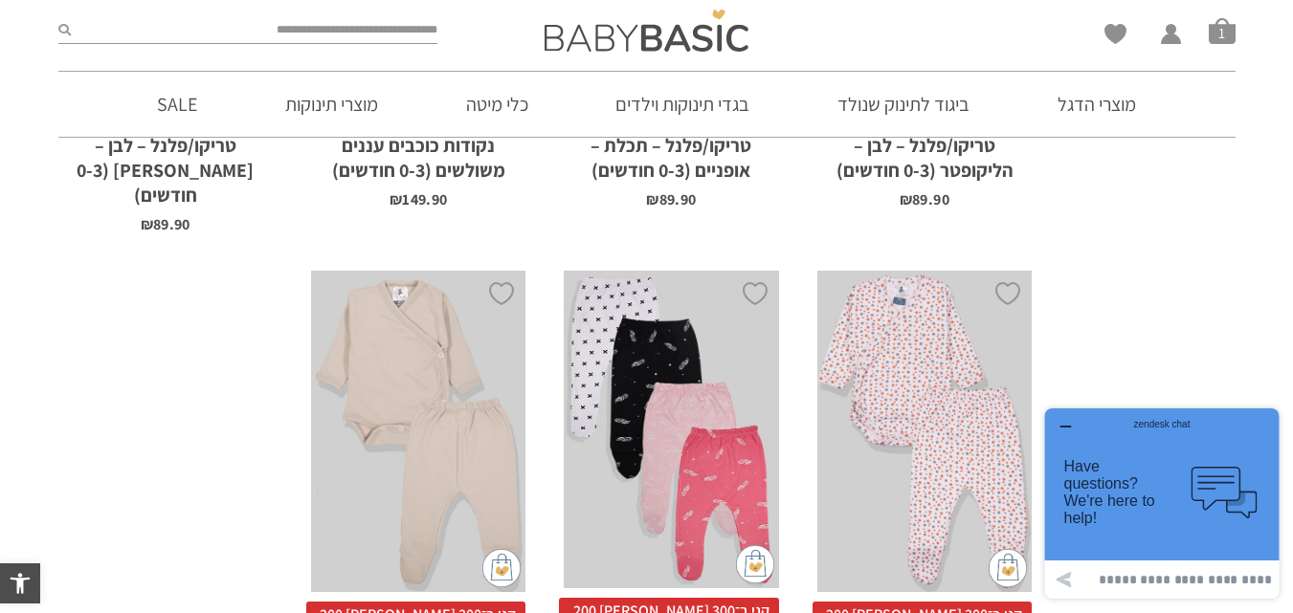
drag, startPoint x: 1302, startPoint y: 64, endPoint x: 1295, endPoint y: 369, distance: 305.4
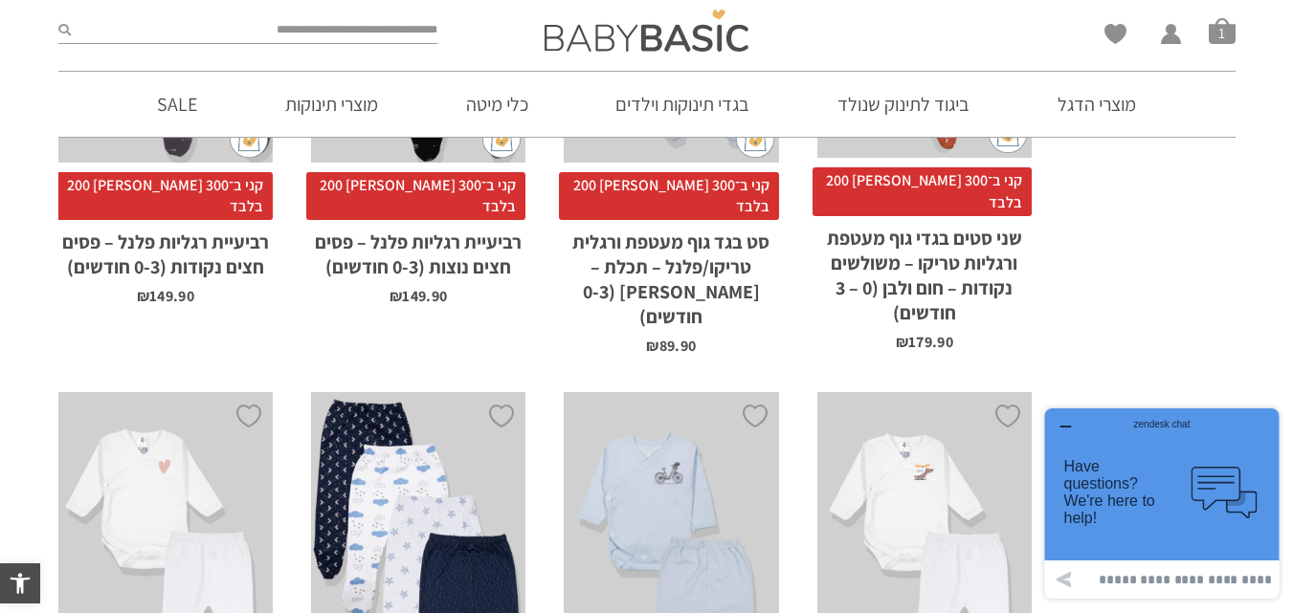
scroll to position [648, 0]
